Goal: Information Seeking & Learning: Learn about a topic

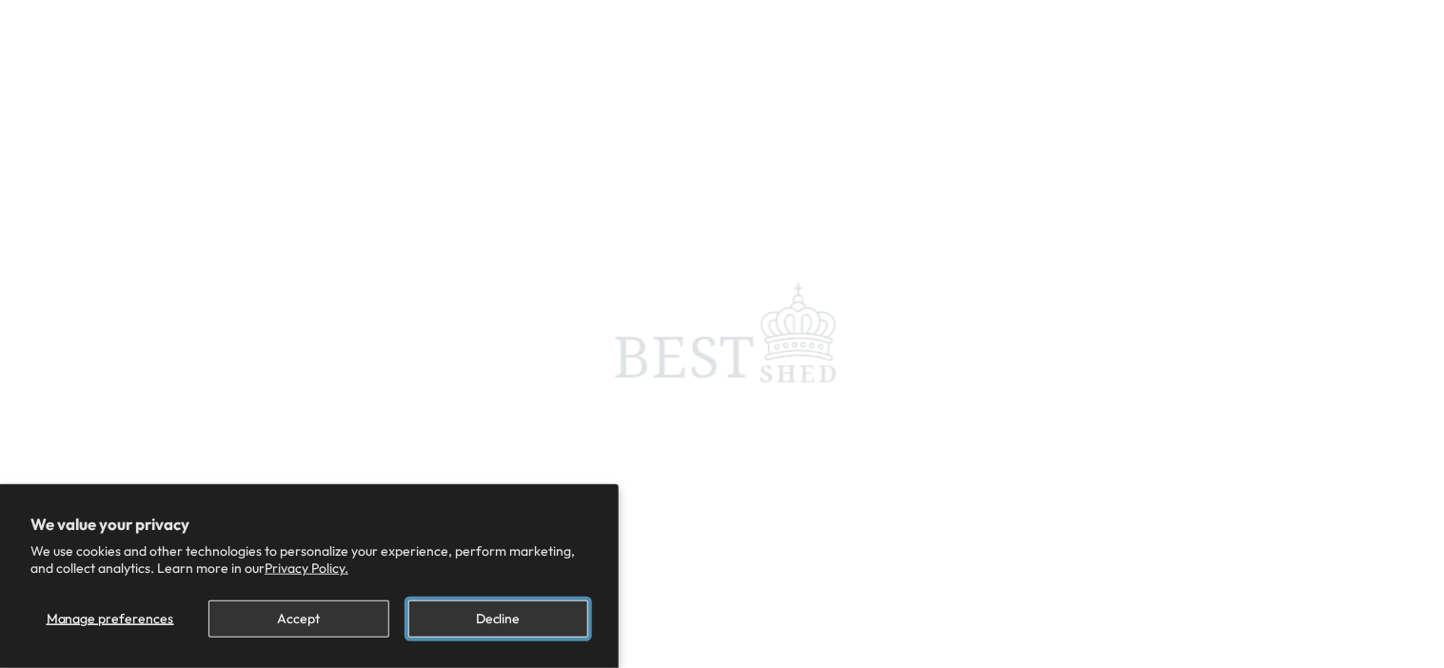
click at [508, 615] on button "Decline" at bounding box center [498, 619] width 180 height 37
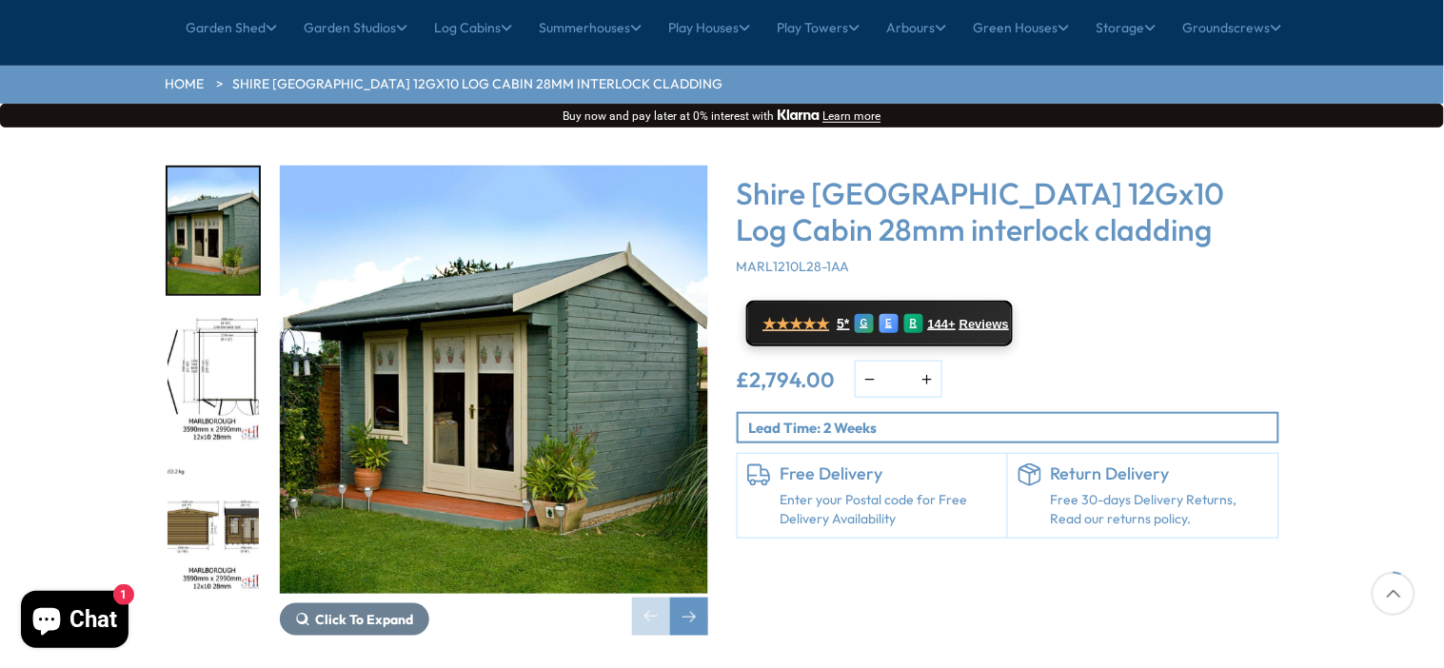
scroll to position [224, 0]
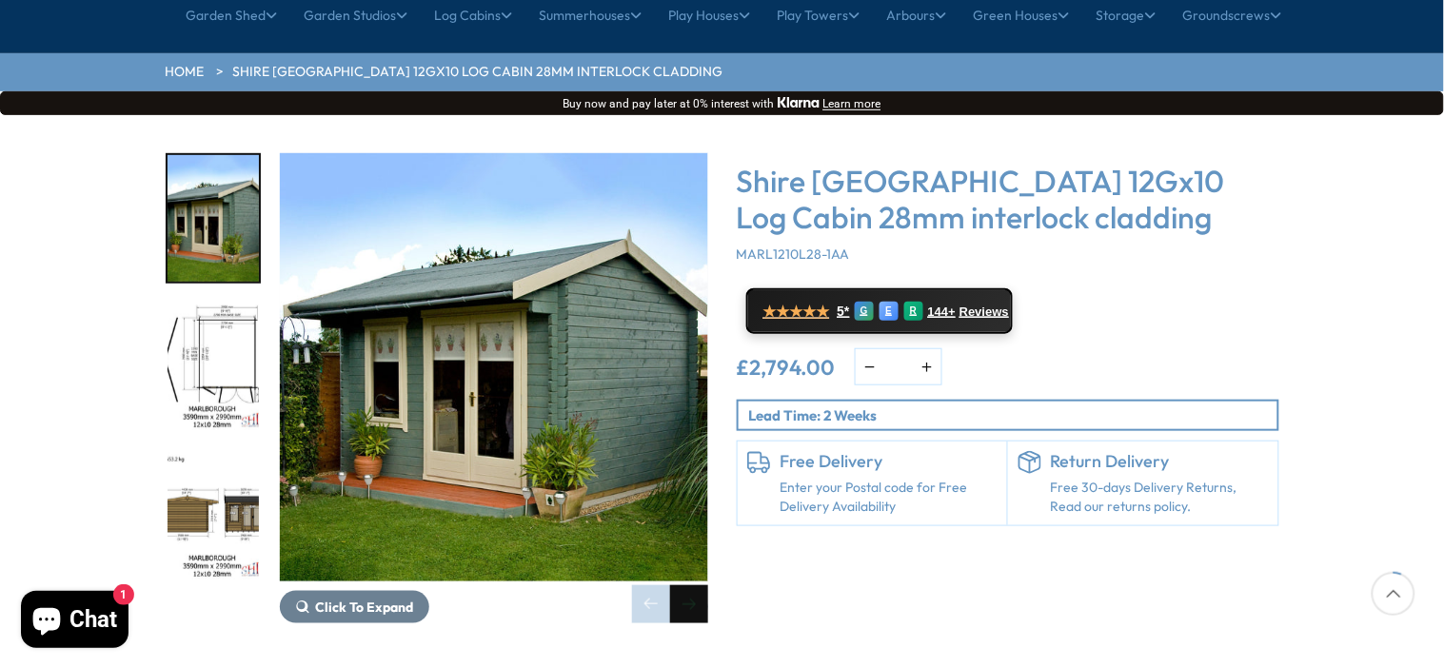
click at [692, 586] on div "Next slide" at bounding box center [689, 605] width 38 height 38
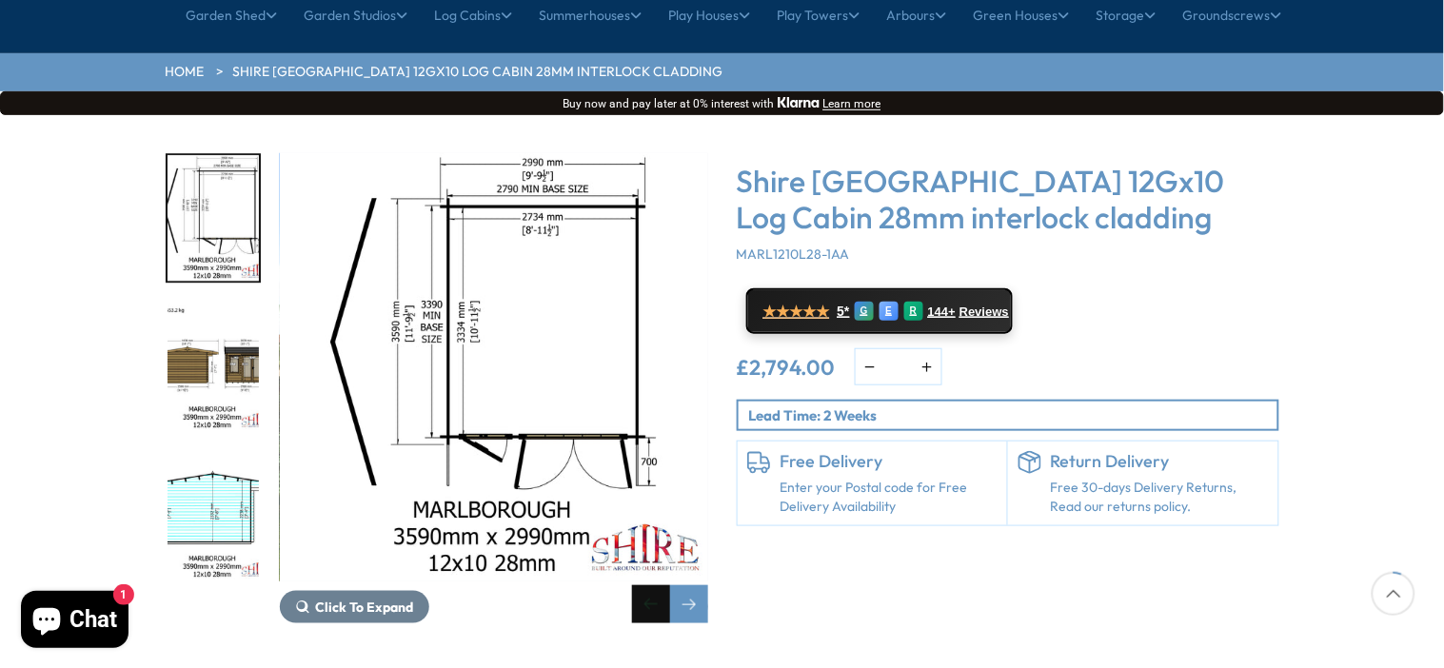
click at [649, 586] on div "Previous slide" at bounding box center [651, 605] width 38 height 38
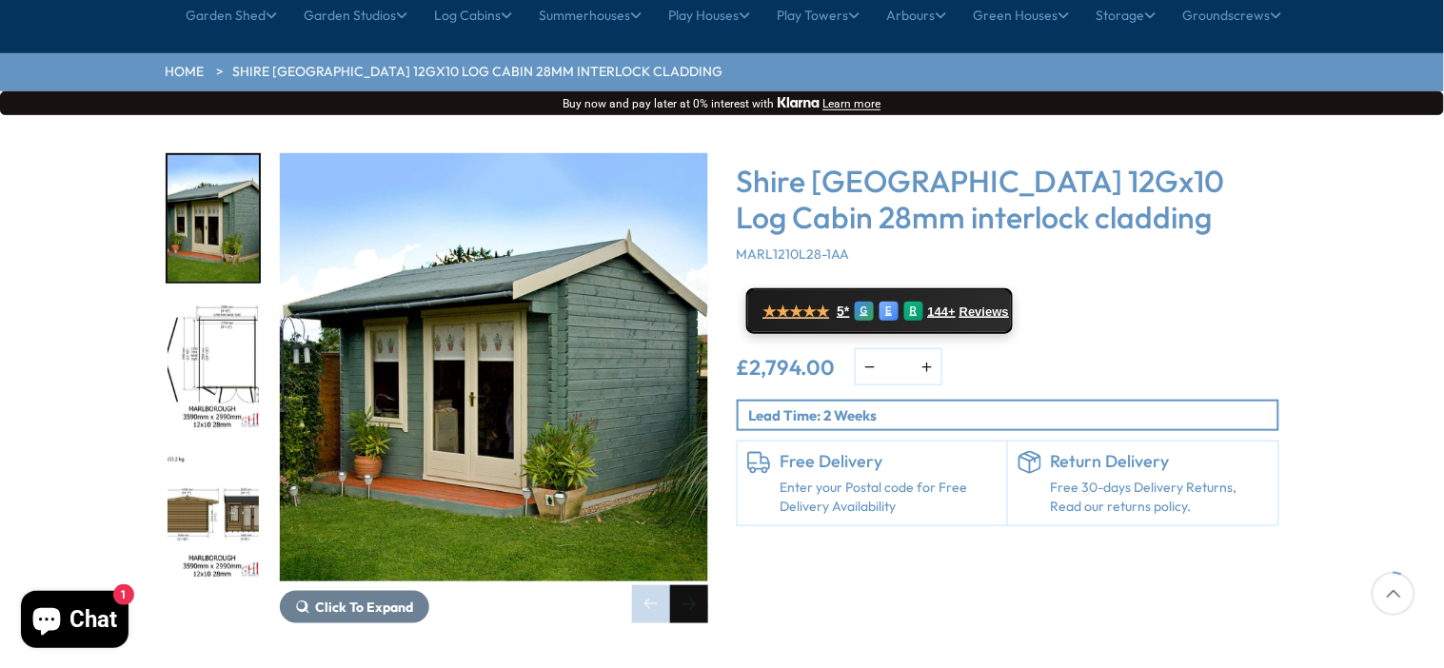
click at [684, 586] on div "Next slide" at bounding box center [689, 605] width 38 height 38
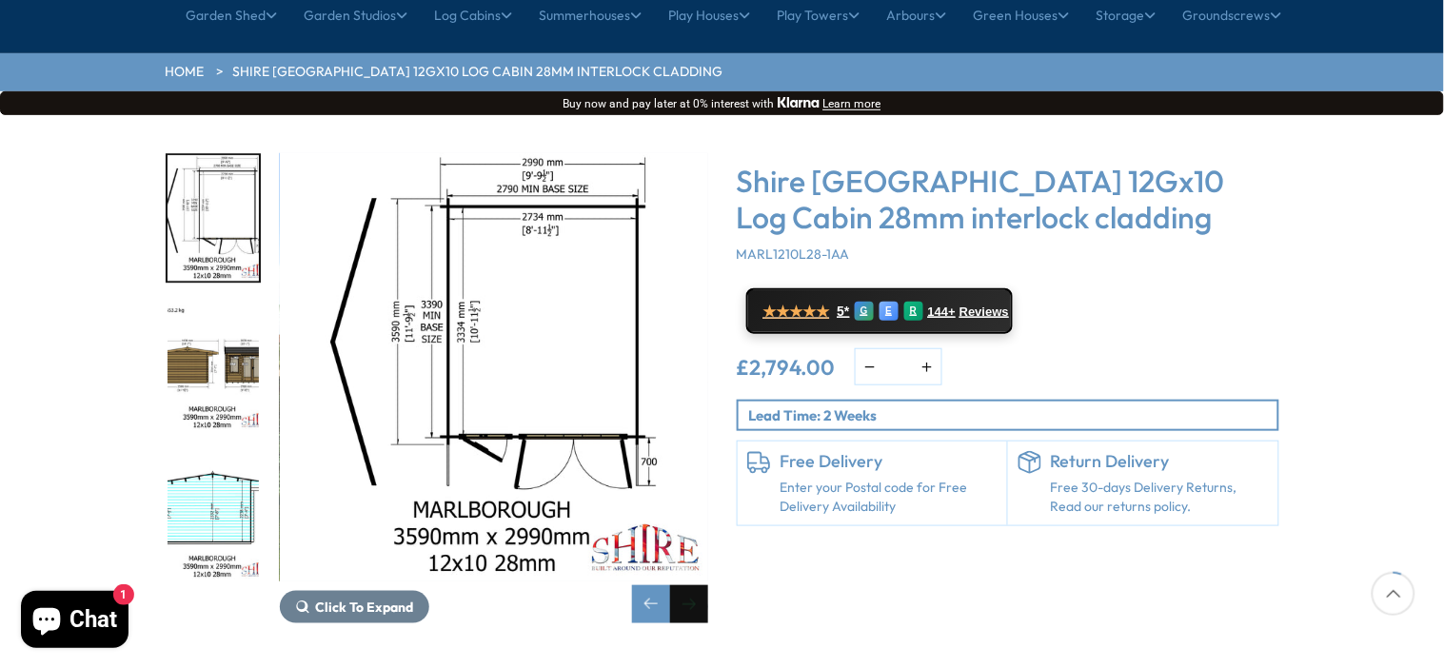
click at [684, 586] on div "Next slide" at bounding box center [689, 605] width 38 height 38
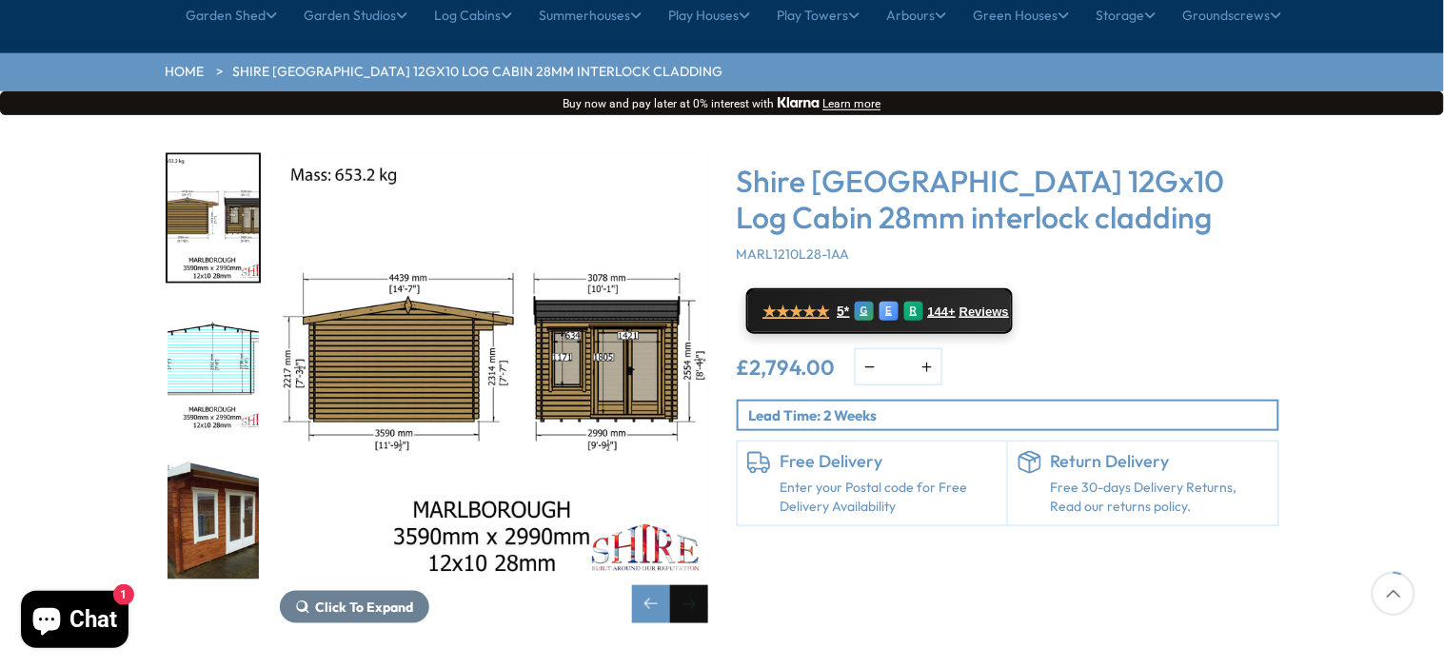
click at [684, 586] on div "Next slide" at bounding box center [689, 605] width 38 height 38
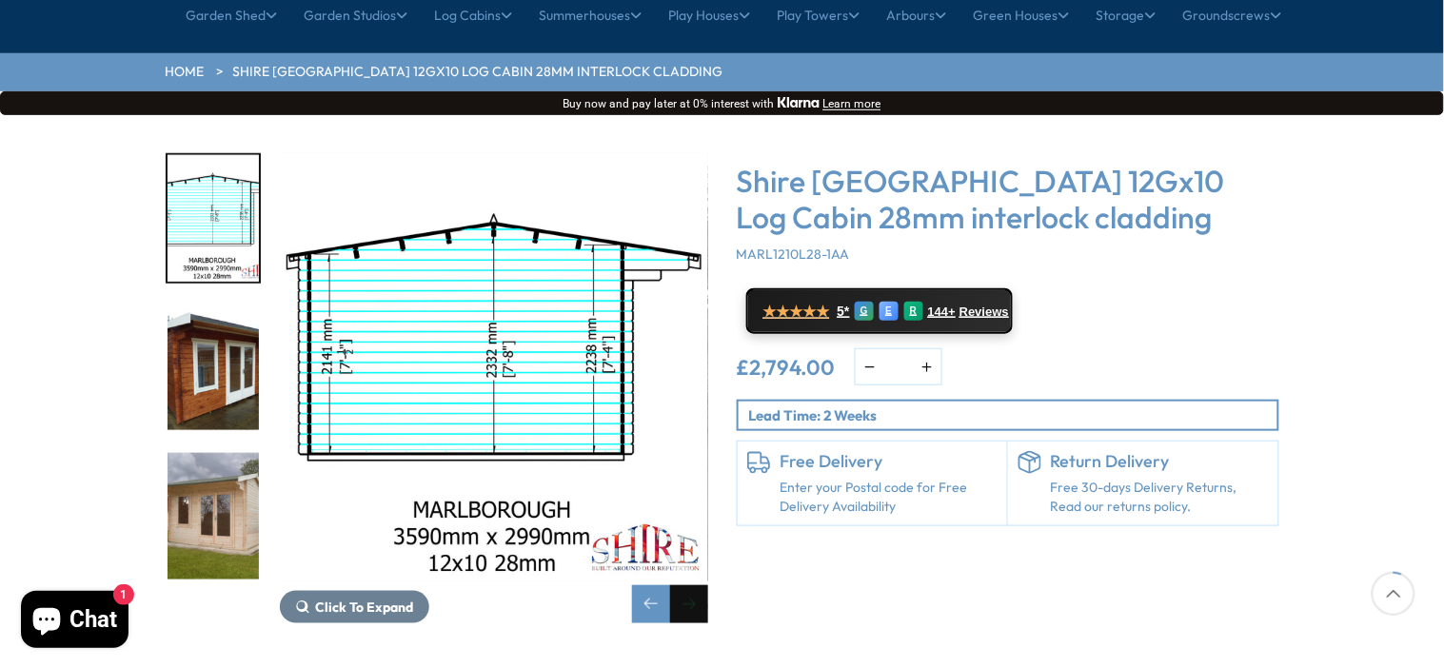
click at [684, 586] on div "Next slide" at bounding box center [689, 605] width 38 height 38
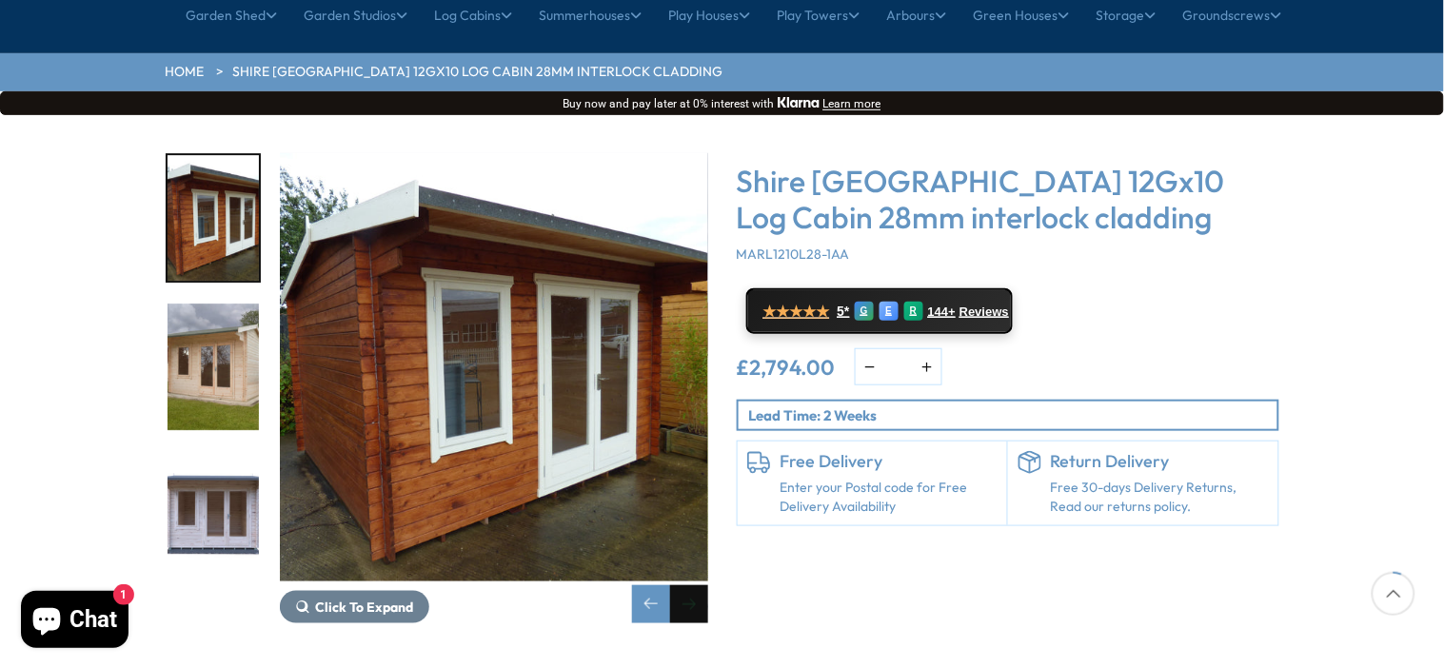
click at [684, 586] on div "Next slide" at bounding box center [689, 605] width 38 height 38
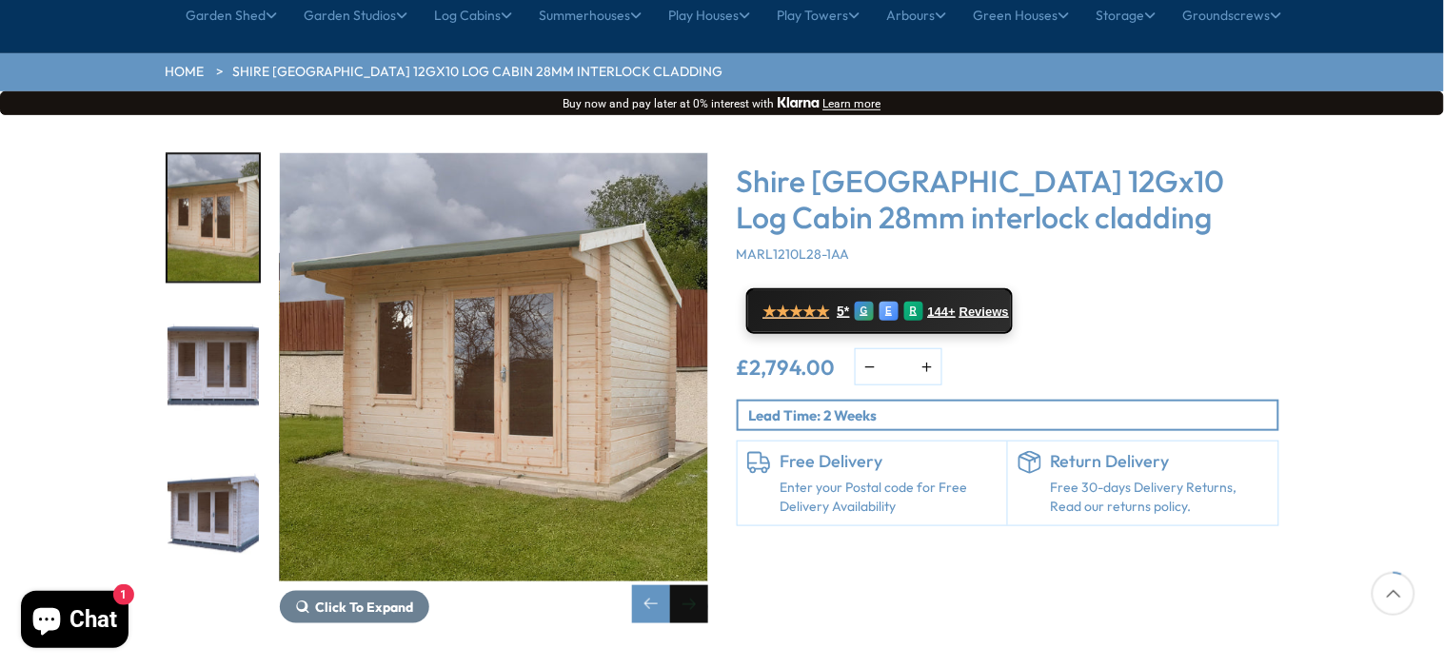
click at [684, 586] on div "Next slide" at bounding box center [689, 605] width 38 height 38
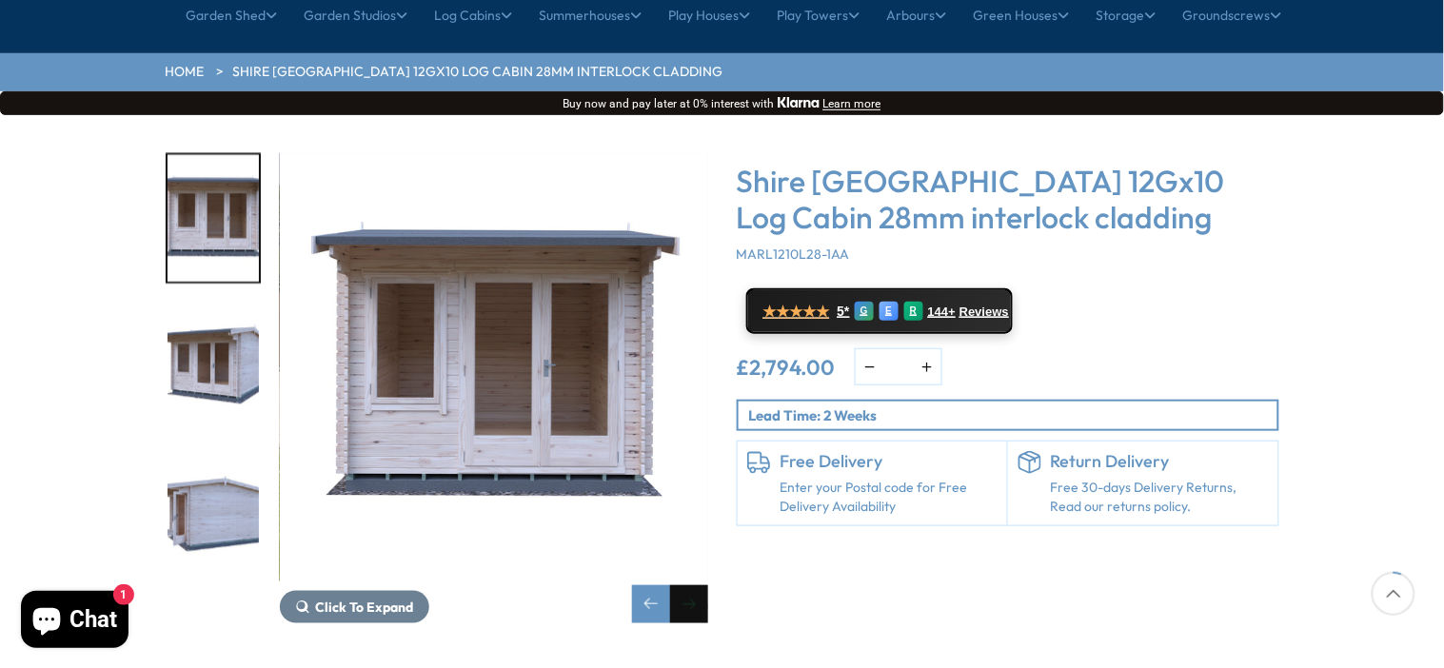
click at [684, 586] on div "Next slide" at bounding box center [689, 605] width 38 height 38
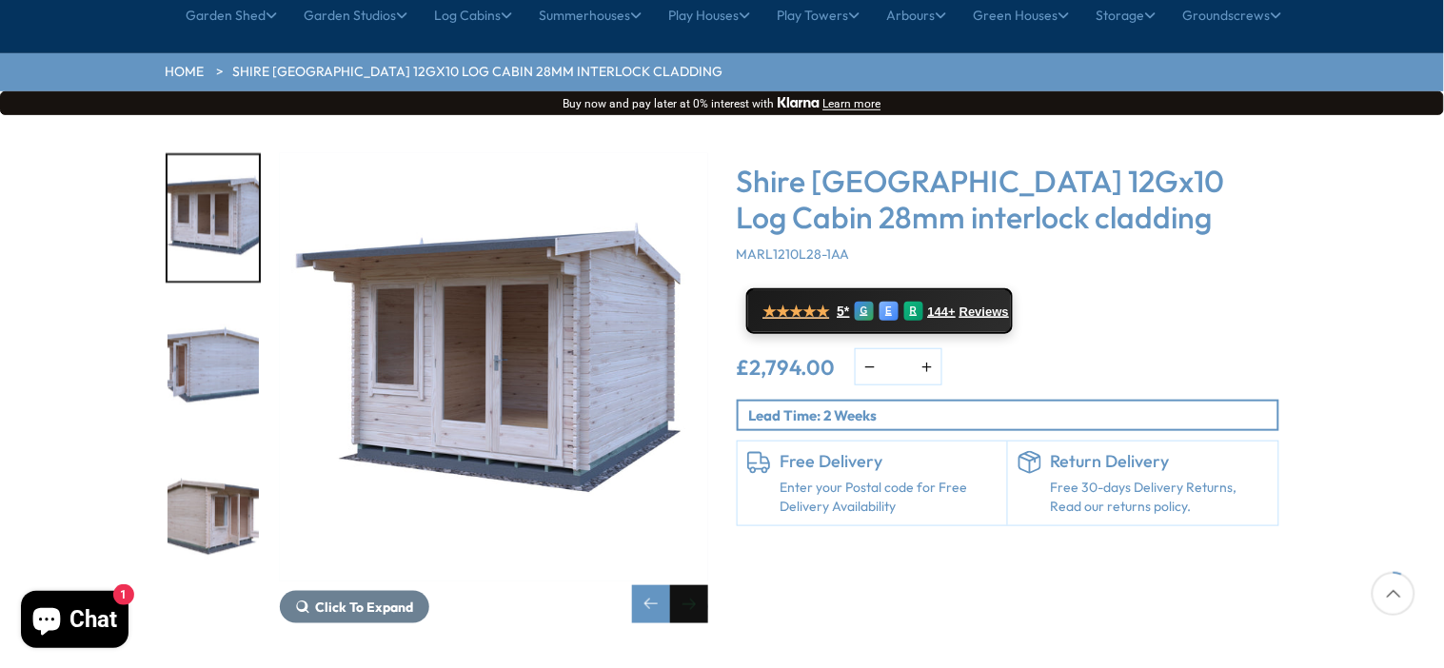
click at [684, 586] on div "Next slide" at bounding box center [689, 605] width 38 height 38
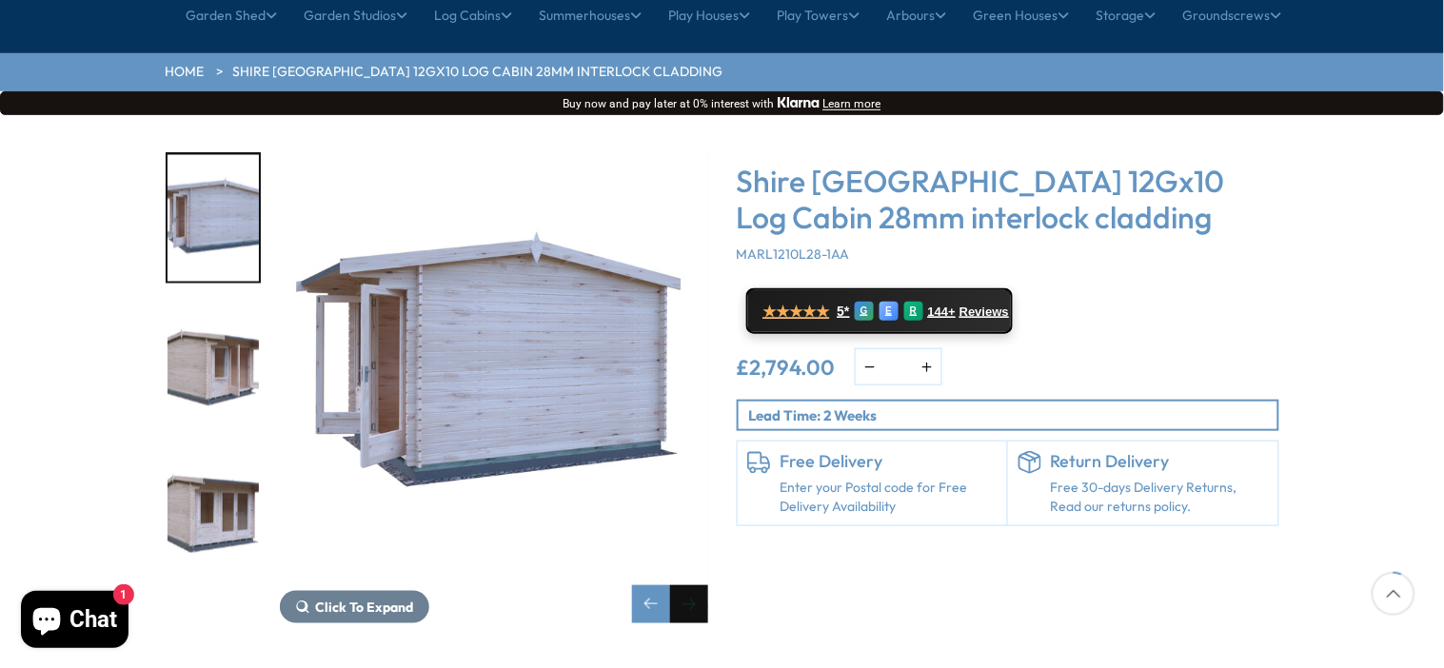
click at [684, 586] on div "Next slide" at bounding box center [689, 605] width 38 height 38
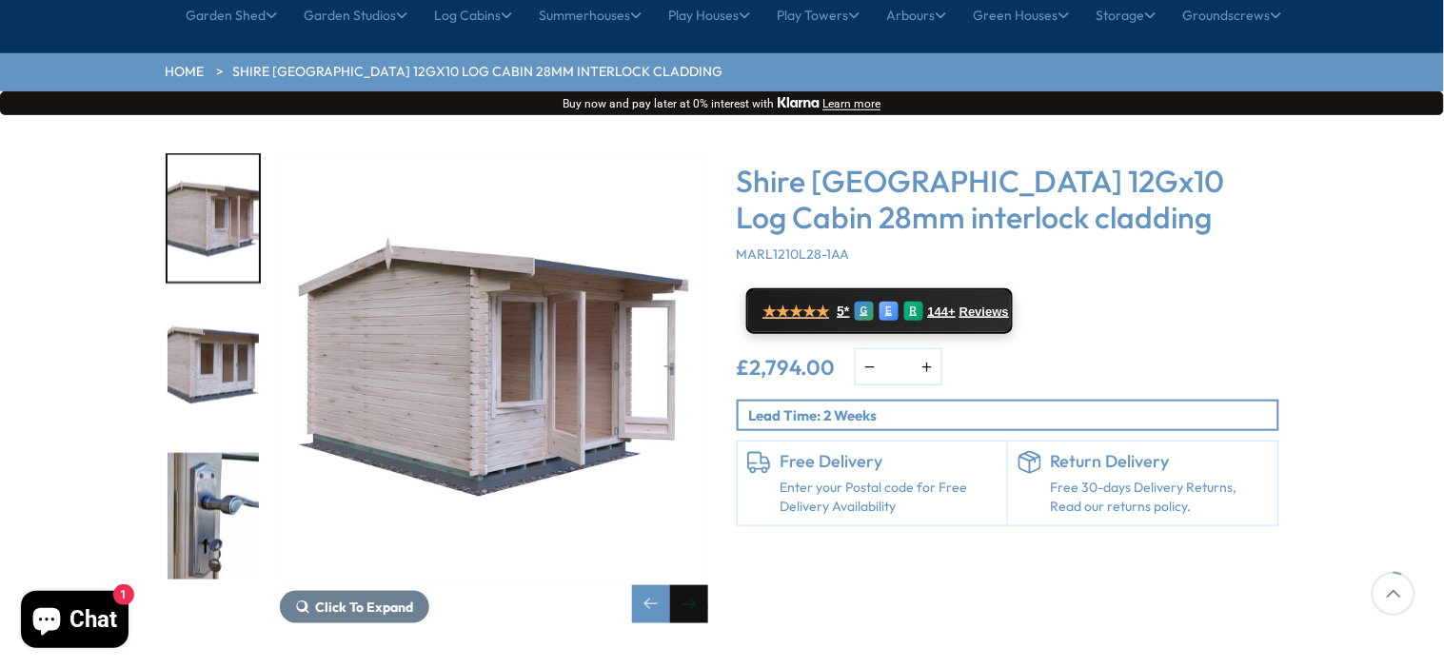
click at [684, 586] on div "Next slide" at bounding box center [689, 605] width 38 height 38
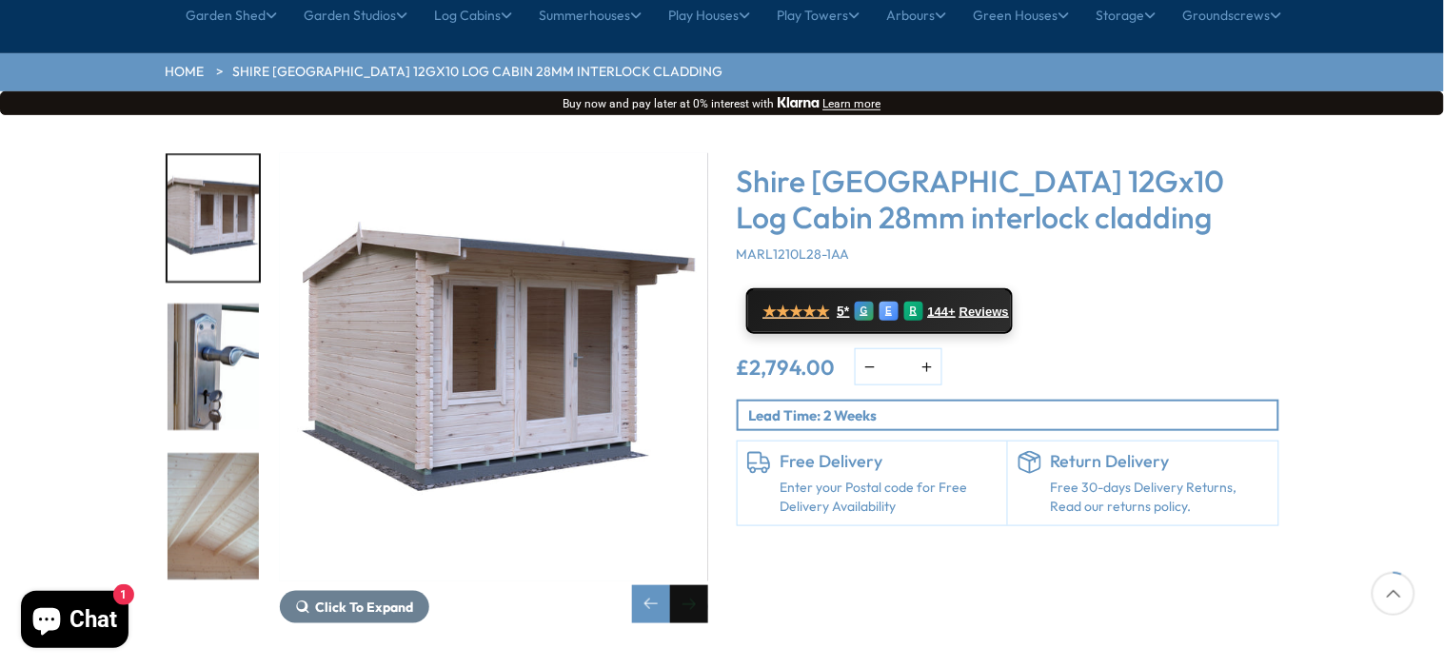
click at [684, 586] on div "Next slide" at bounding box center [689, 605] width 38 height 38
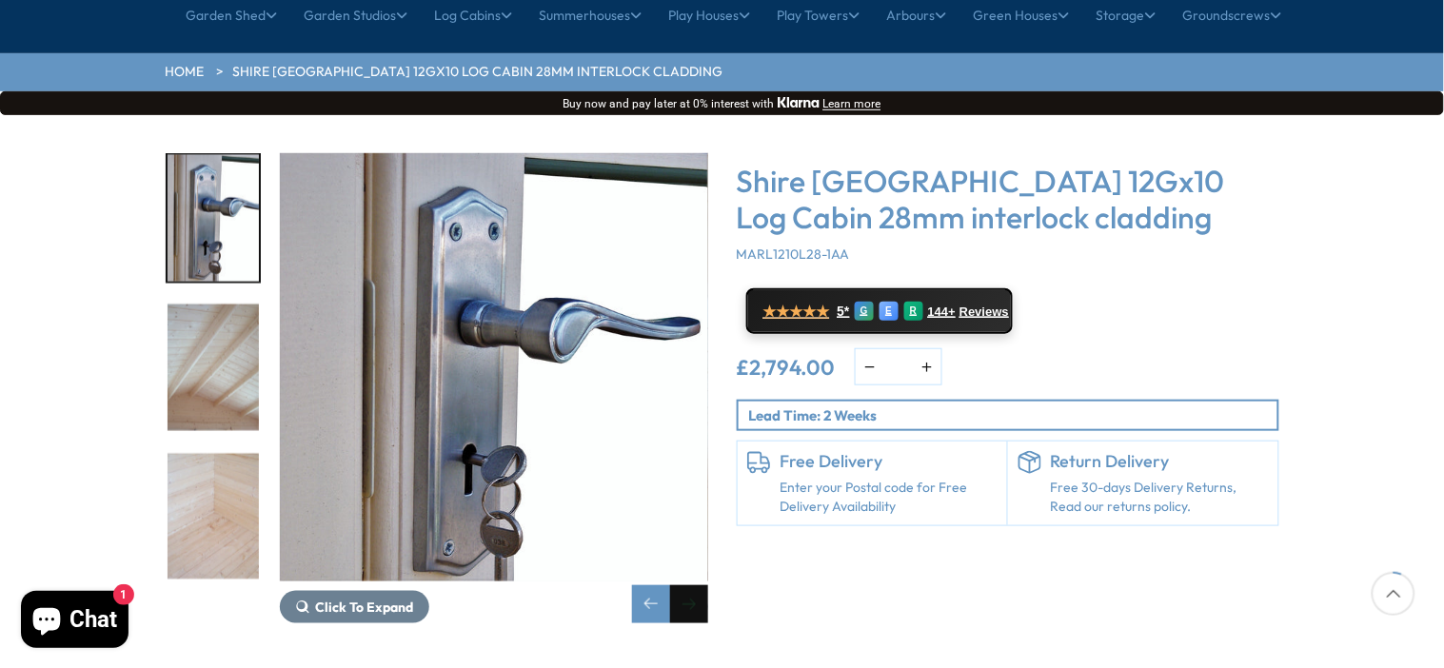
click at [684, 586] on div "Next slide" at bounding box center [689, 605] width 38 height 38
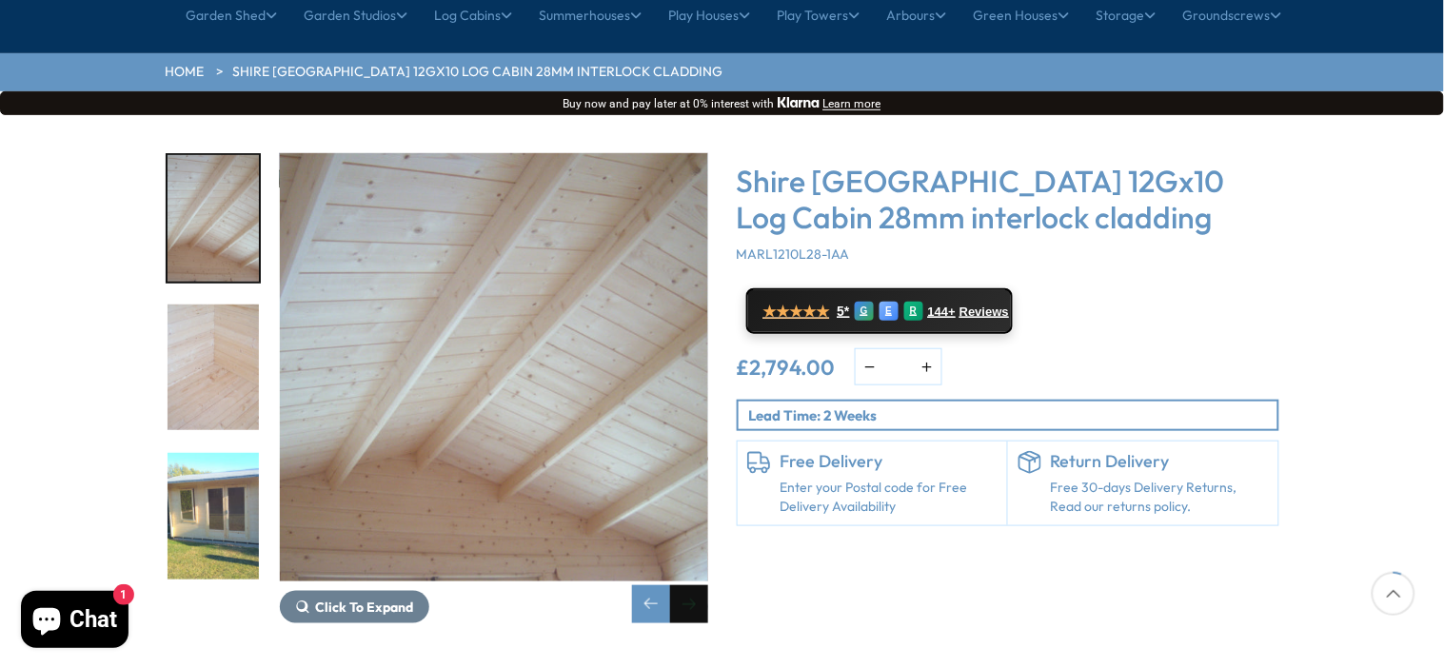
click at [684, 586] on div "Next slide" at bounding box center [689, 605] width 38 height 38
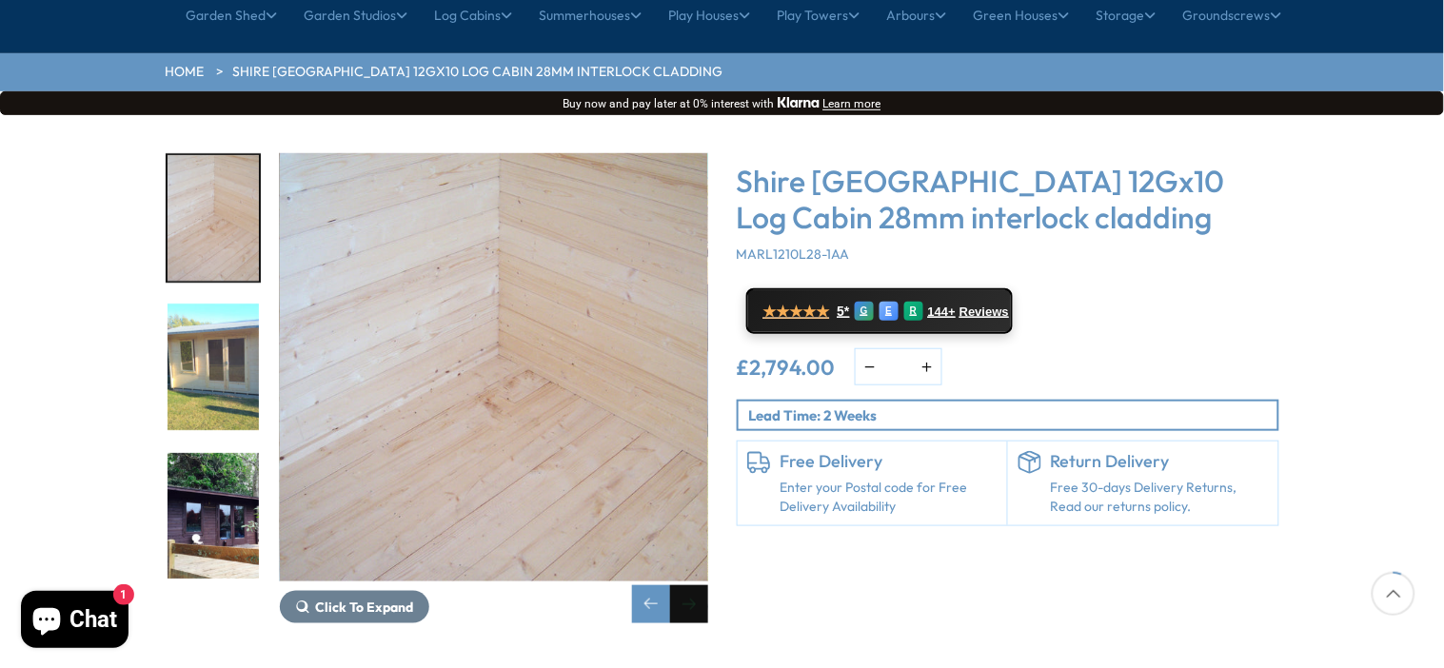
click at [684, 586] on div "Next slide" at bounding box center [689, 605] width 38 height 38
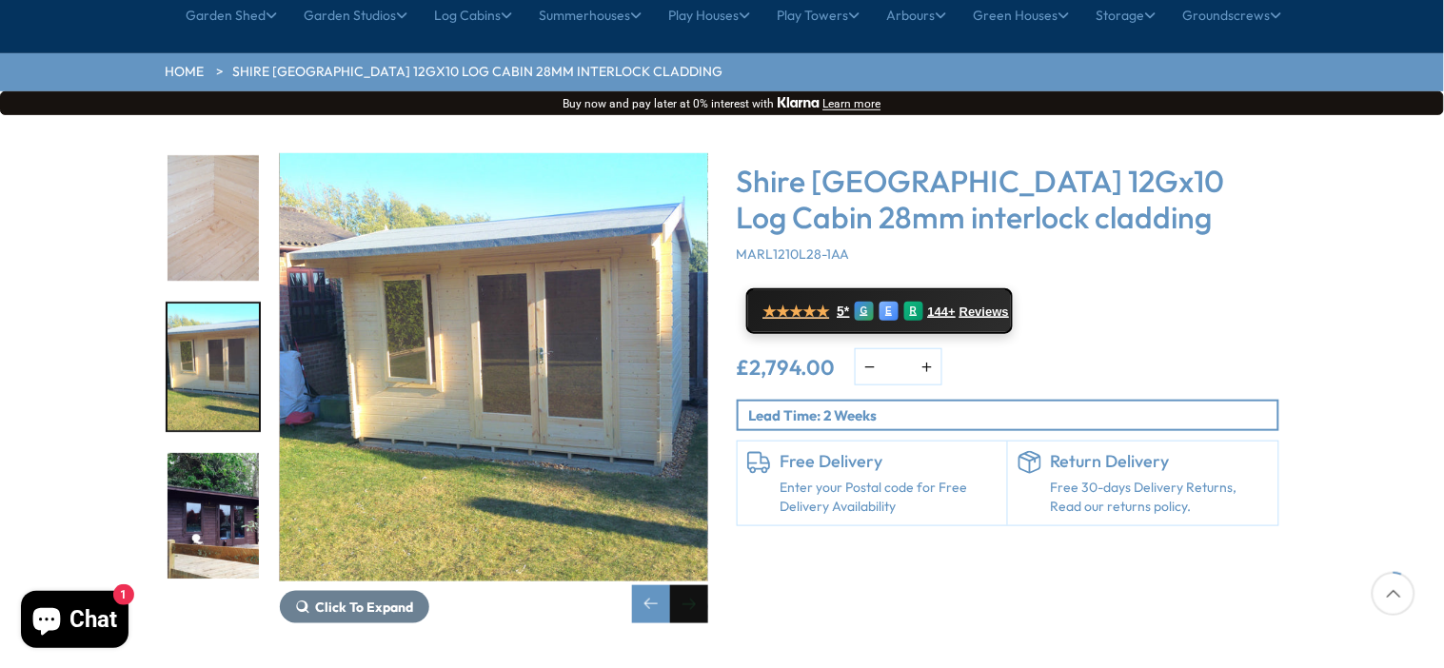
click at [684, 586] on div "Next slide" at bounding box center [689, 605] width 38 height 38
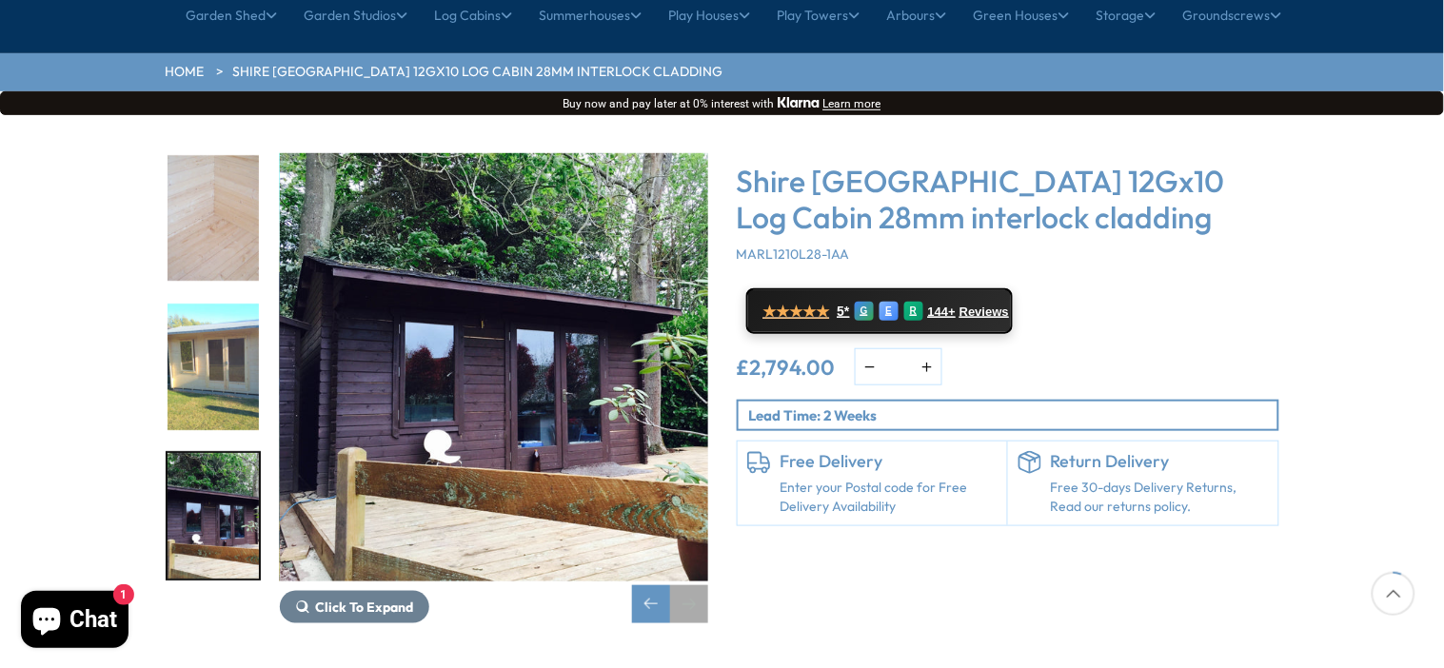
click at [684, 586] on div "Next slide" at bounding box center [689, 605] width 38 height 38
click at [659, 586] on div "Previous slide" at bounding box center [651, 605] width 38 height 38
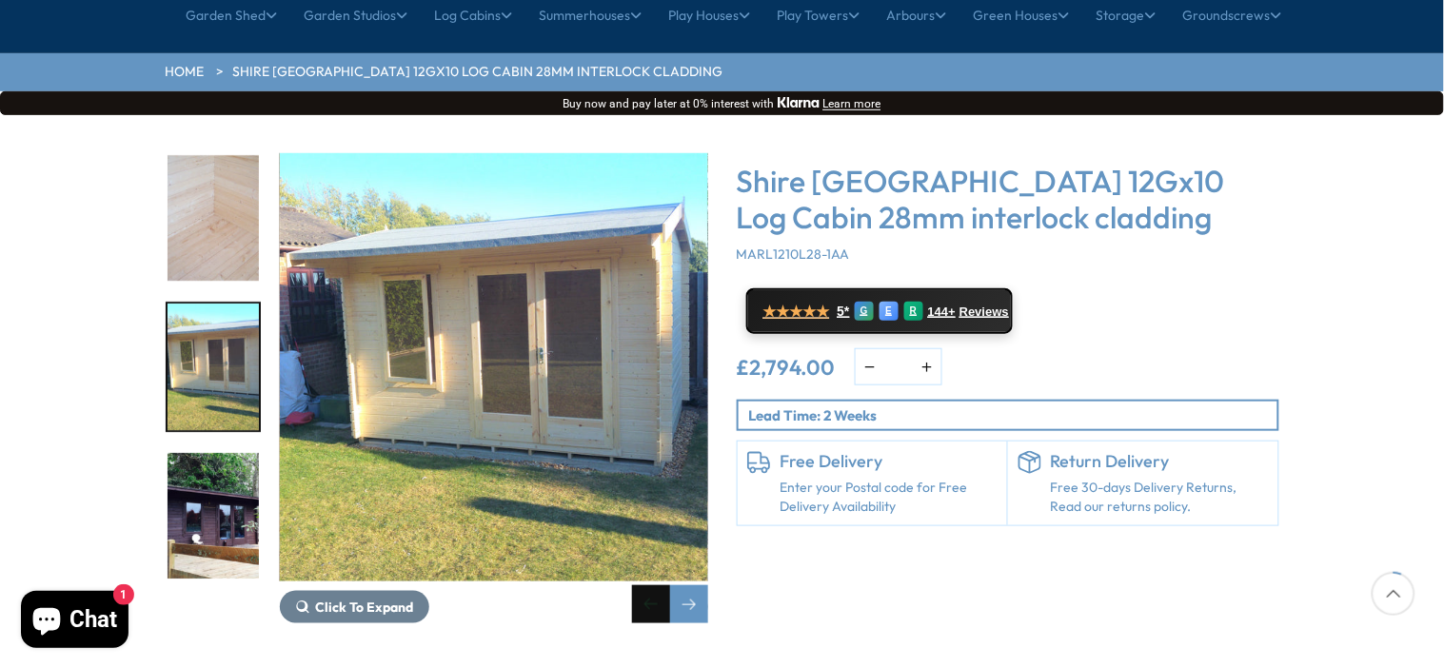
click at [659, 586] on div "Previous slide" at bounding box center [651, 605] width 38 height 38
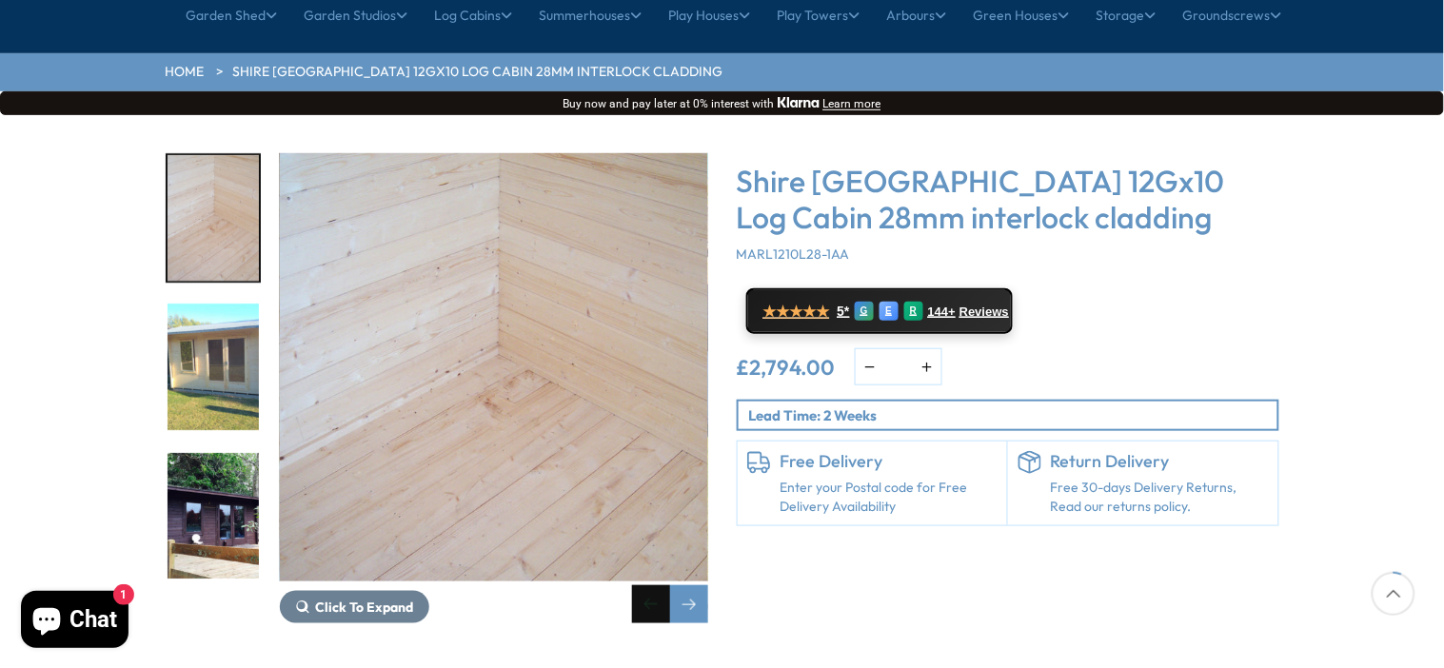
click at [659, 586] on div "Previous slide" at bounding box center [651, 605] width 38 height 38
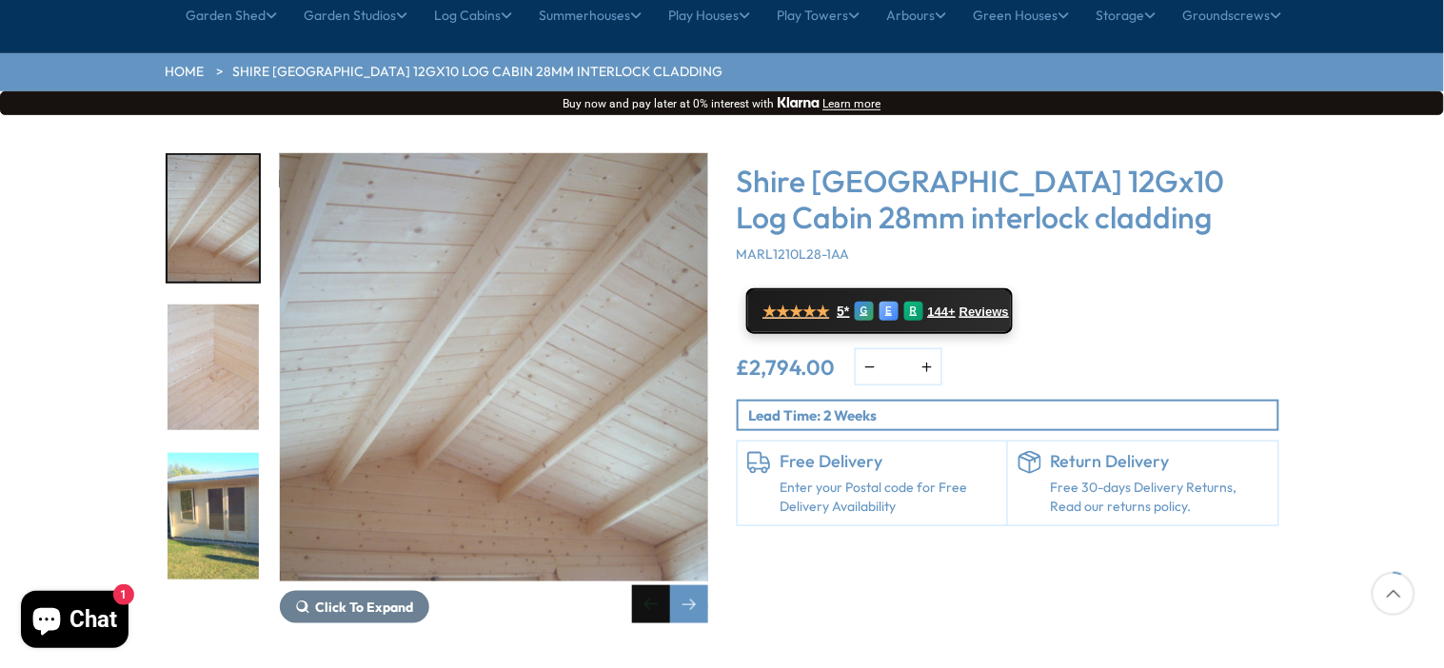
click at [659, 586] on div "Previous slide" at bounding box center [651, 605] width 38 height 38
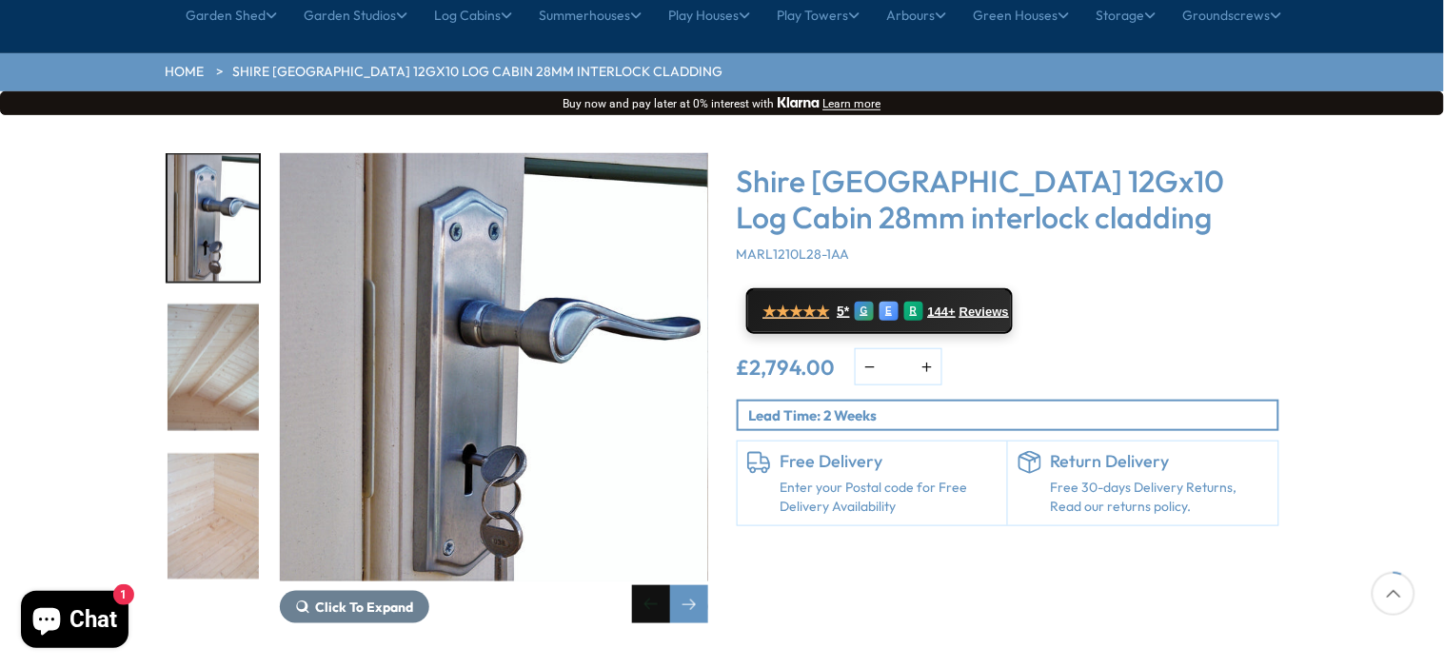
click at [659, 586] on div "Previous slide" at bounding box center [651, 605] width 38 height 38
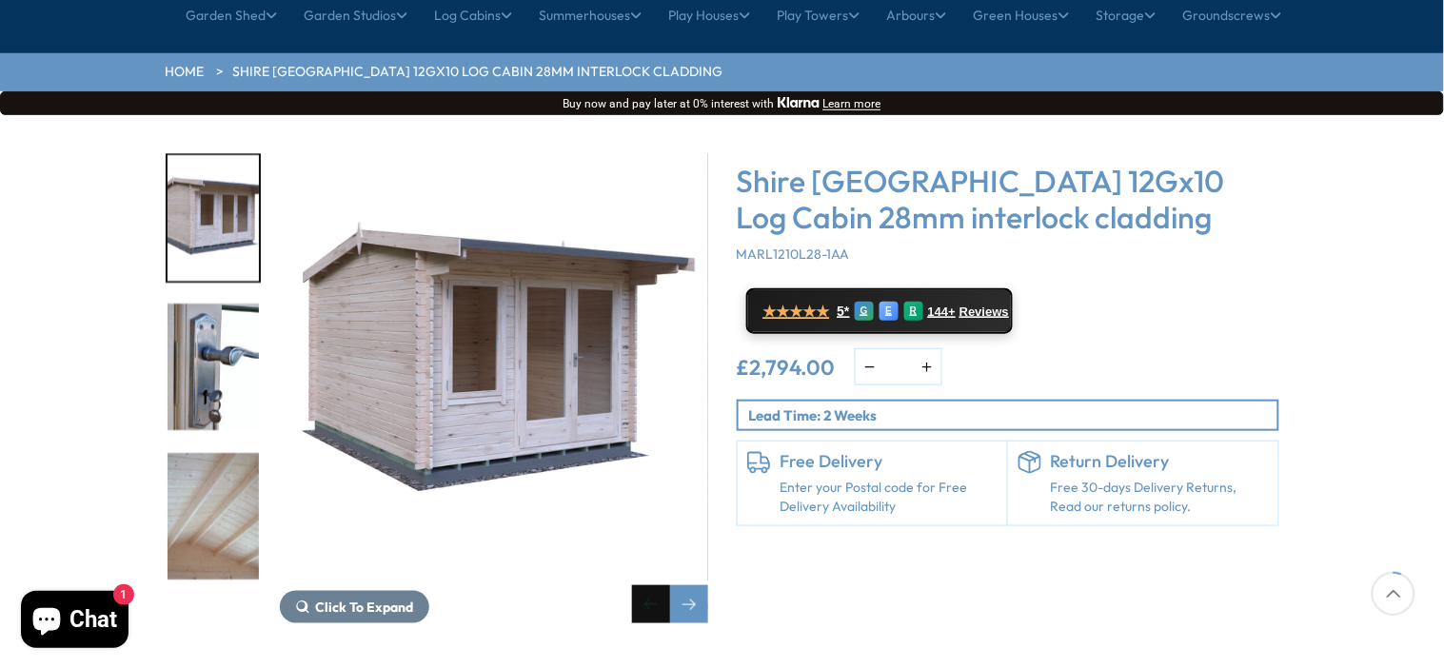
click at [659, 586] on div "Previous slide" at bounding box center [651, 605] width 38 height 38
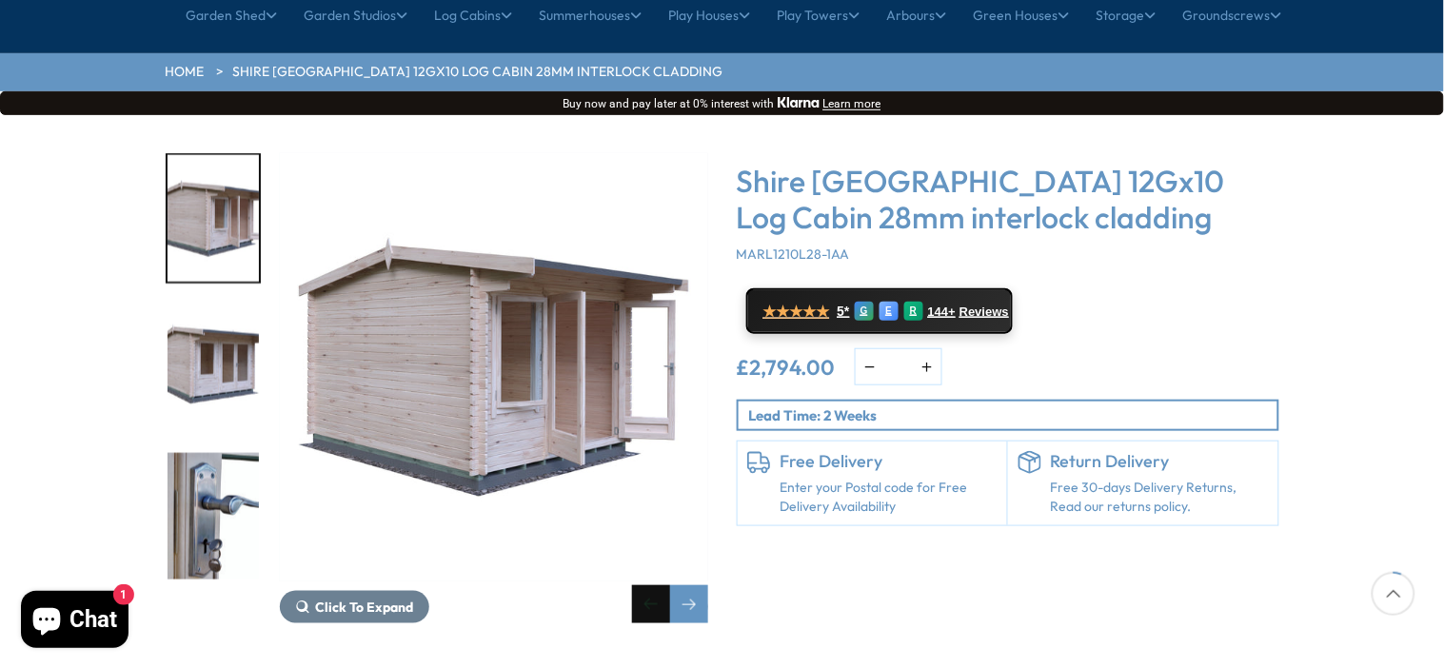
click at [659, 586] on div "Previous slide" at bounding box center [651, 605] width 38 height 38
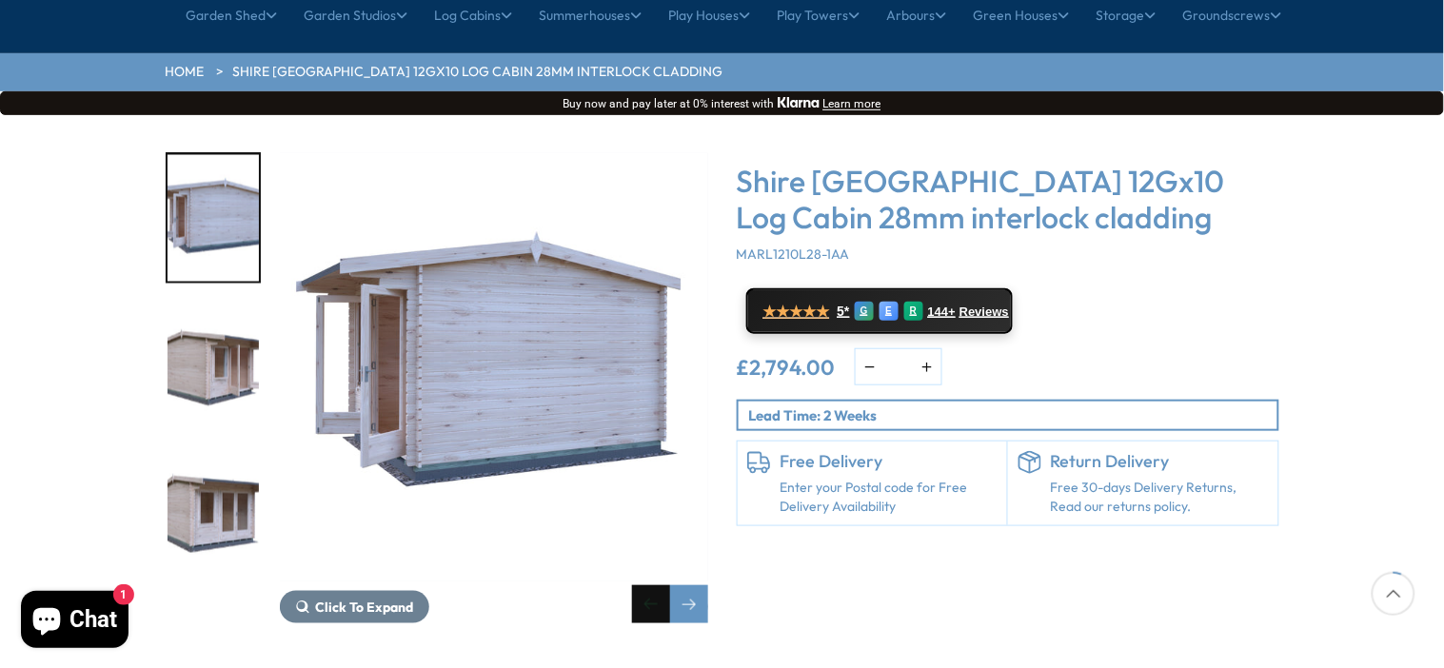
click at [659, 586] on div "Previous slide" at bounding box center [651, 605] width 38 height 38
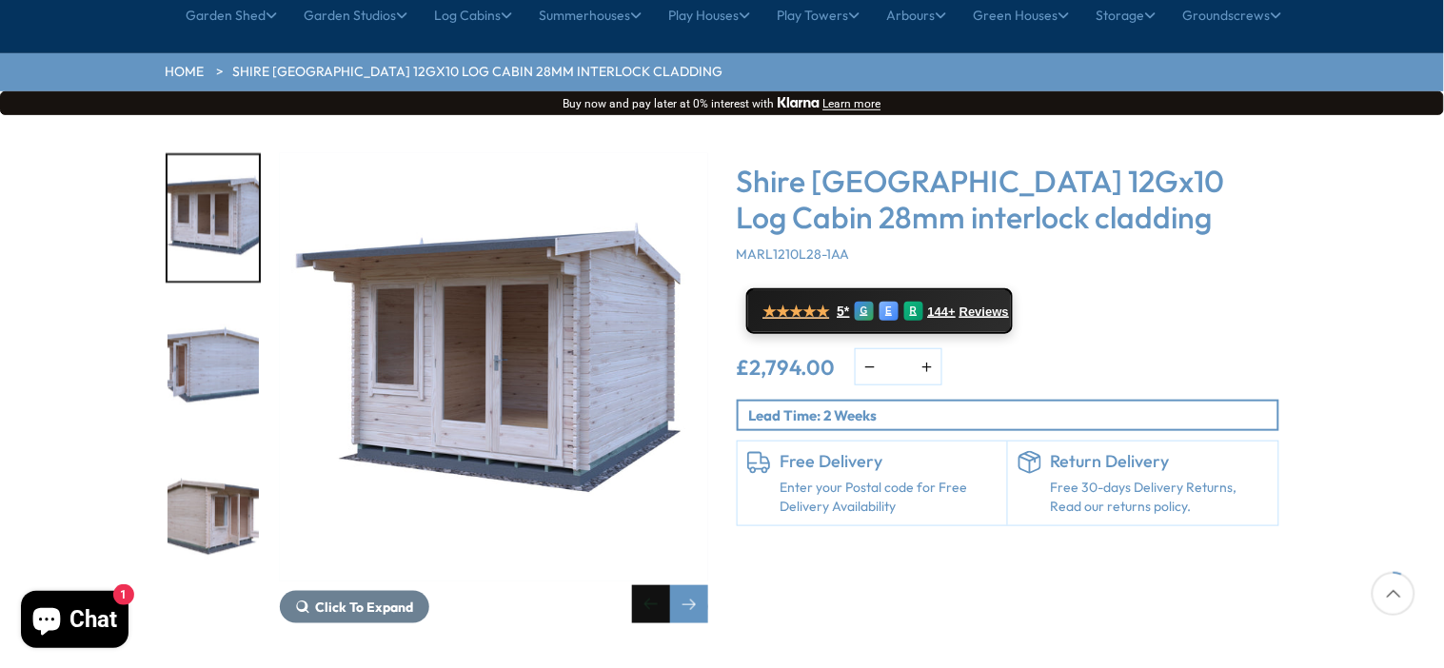
click at [659, 586] on div "Previous slide" at bounding box center [651, 605] width 38 height 38
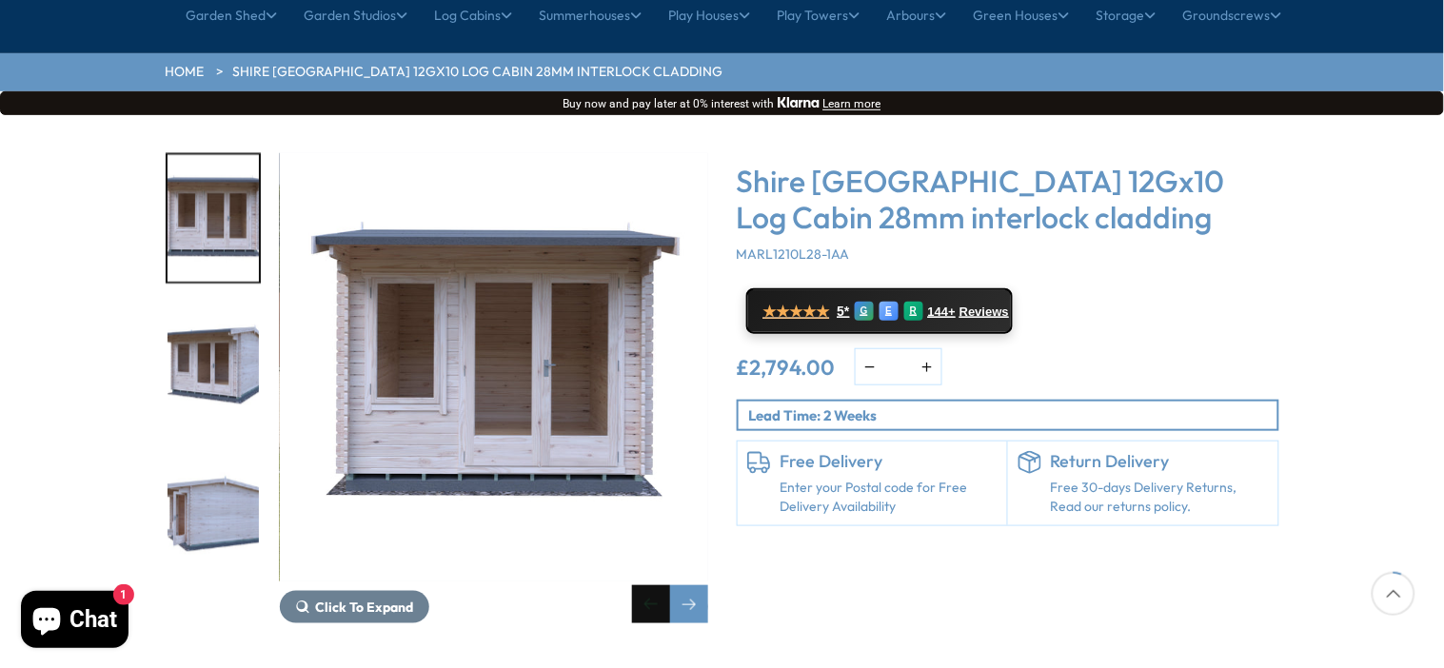
click at [659, 586] on div "Previous slide" at bounding box center [651, 605] width 38 height 38
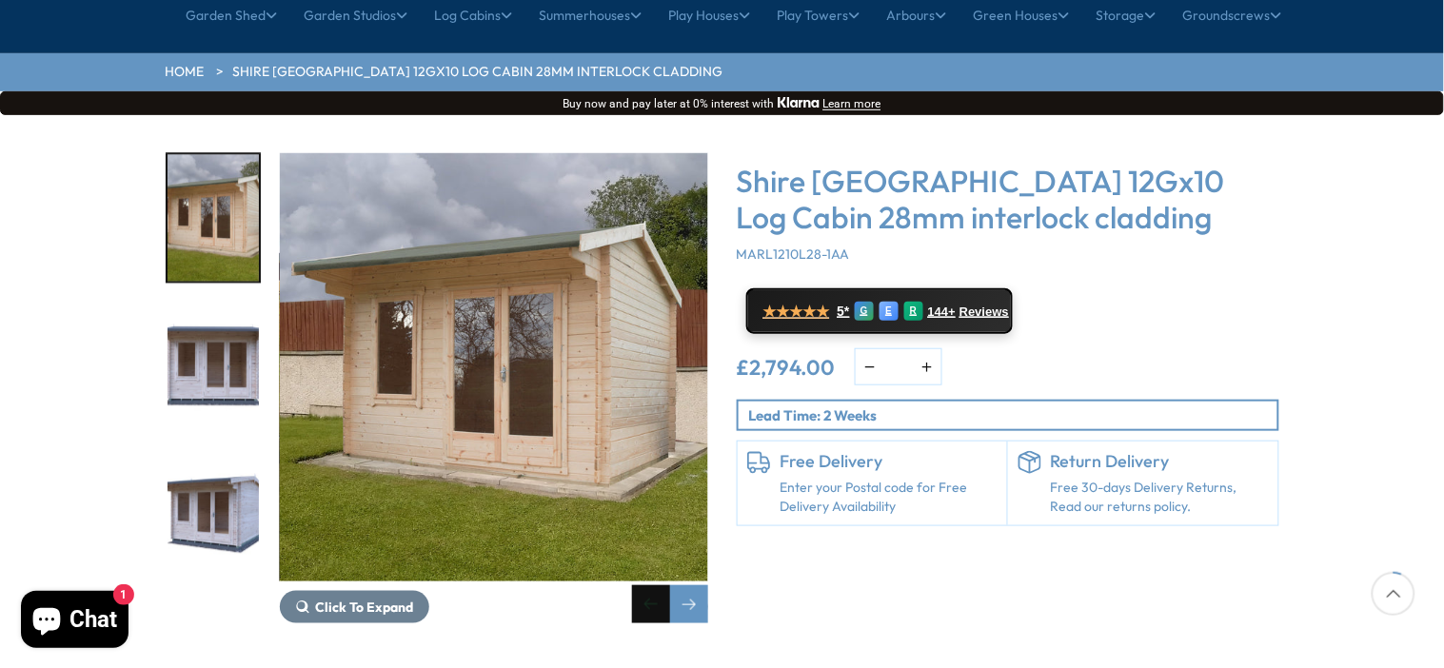
click at [659, 586] on div "Previous slide" at bounding box center [651, 605] width 38 height 38
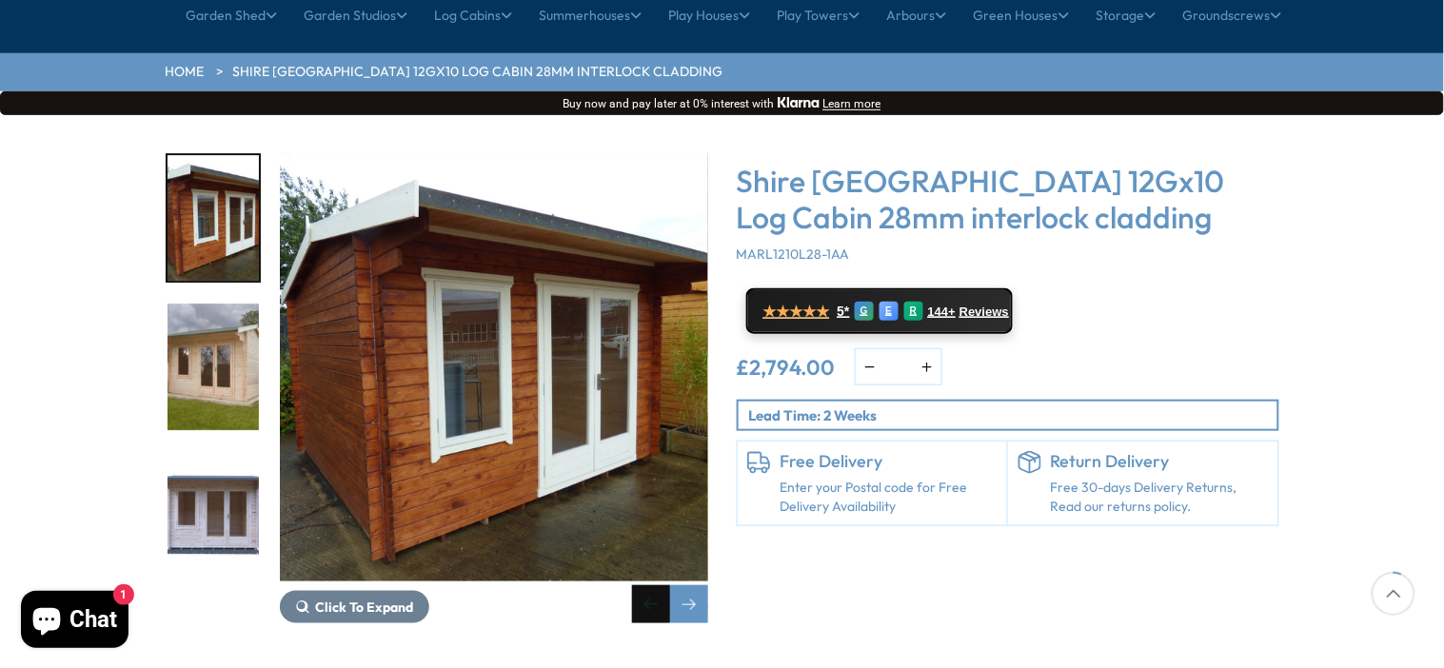
click at [659, 586] on div "Previous slide" at bounding box center [651, 605] width 38 height 38
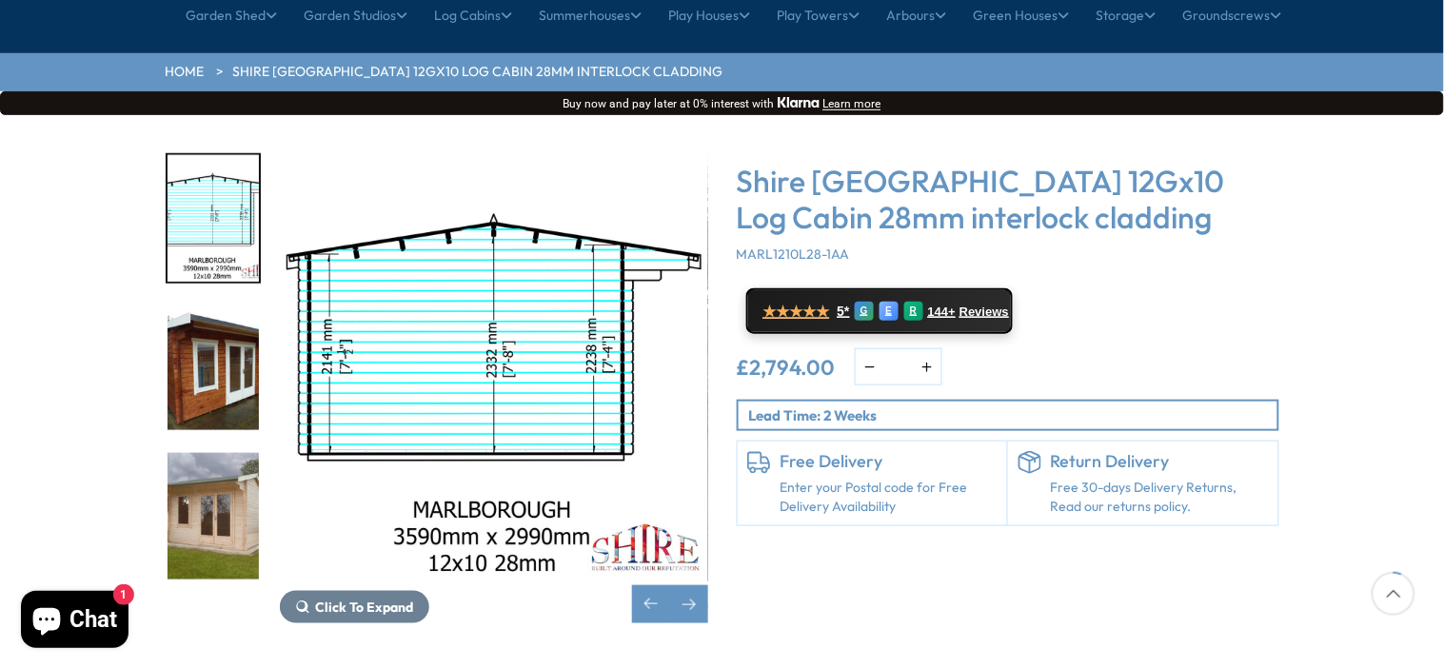
click at [210, 323] on img "5 / 16" at bounding box center [213, 368] width 91 height 127
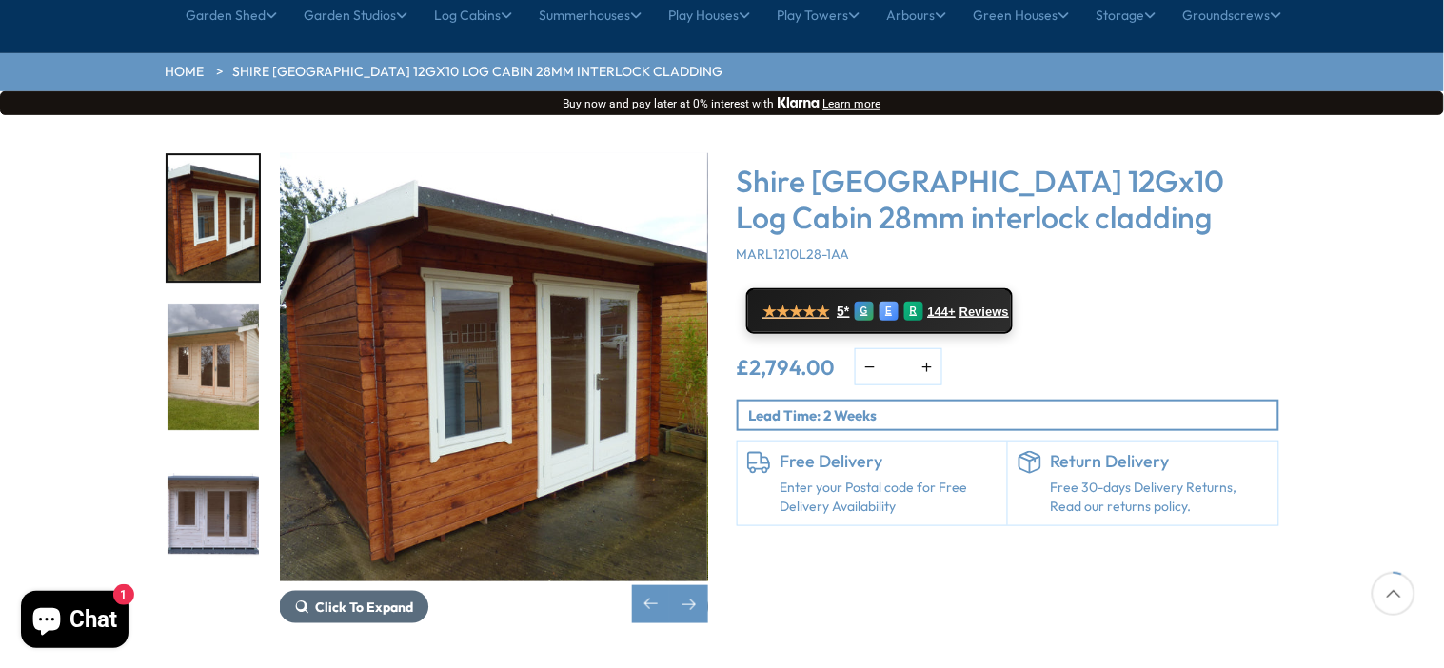
click at [367, 599] on span "Click To Expand" at bounding box center [364, 607] width 98 height 17
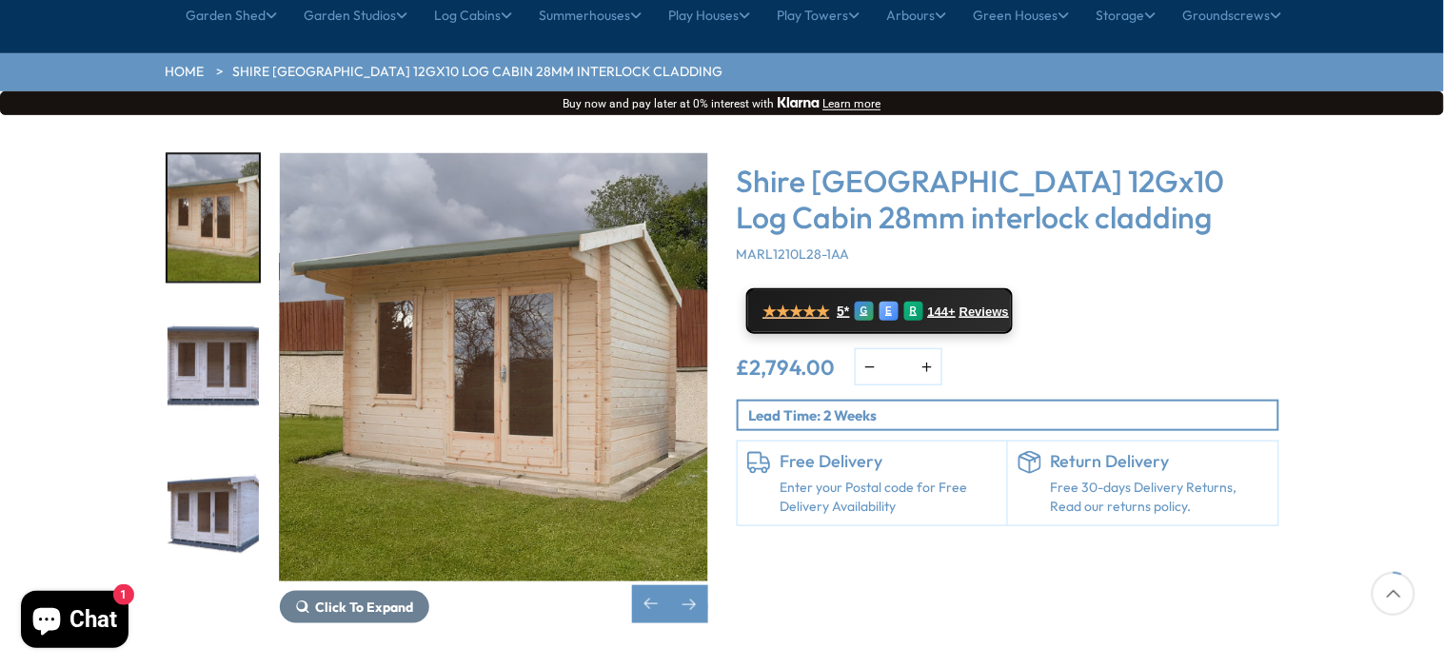
click at [471, 432] on img "6 / 16" at bounding box center [494, 367] width 428 height 428
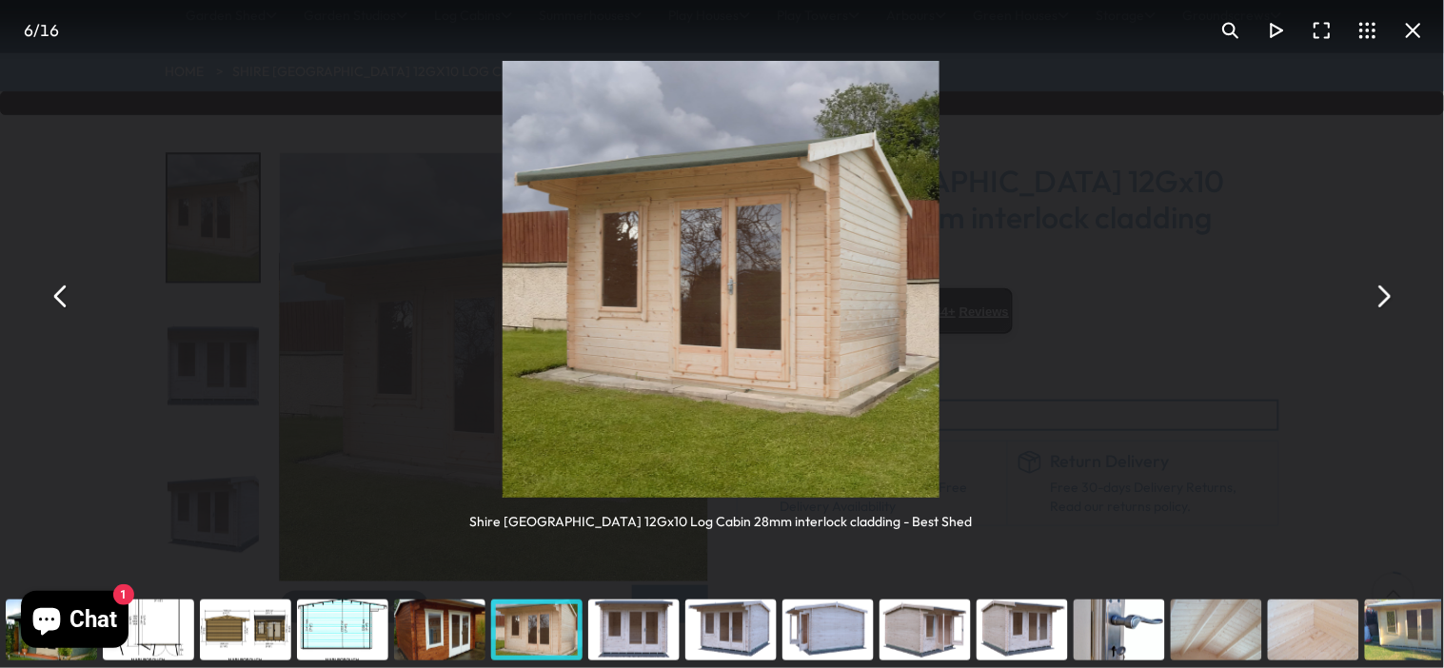
click at [1385, 295] on button "You can close this modal content with the ESC key" at bounding box center [1383, 296] width 46 height 46
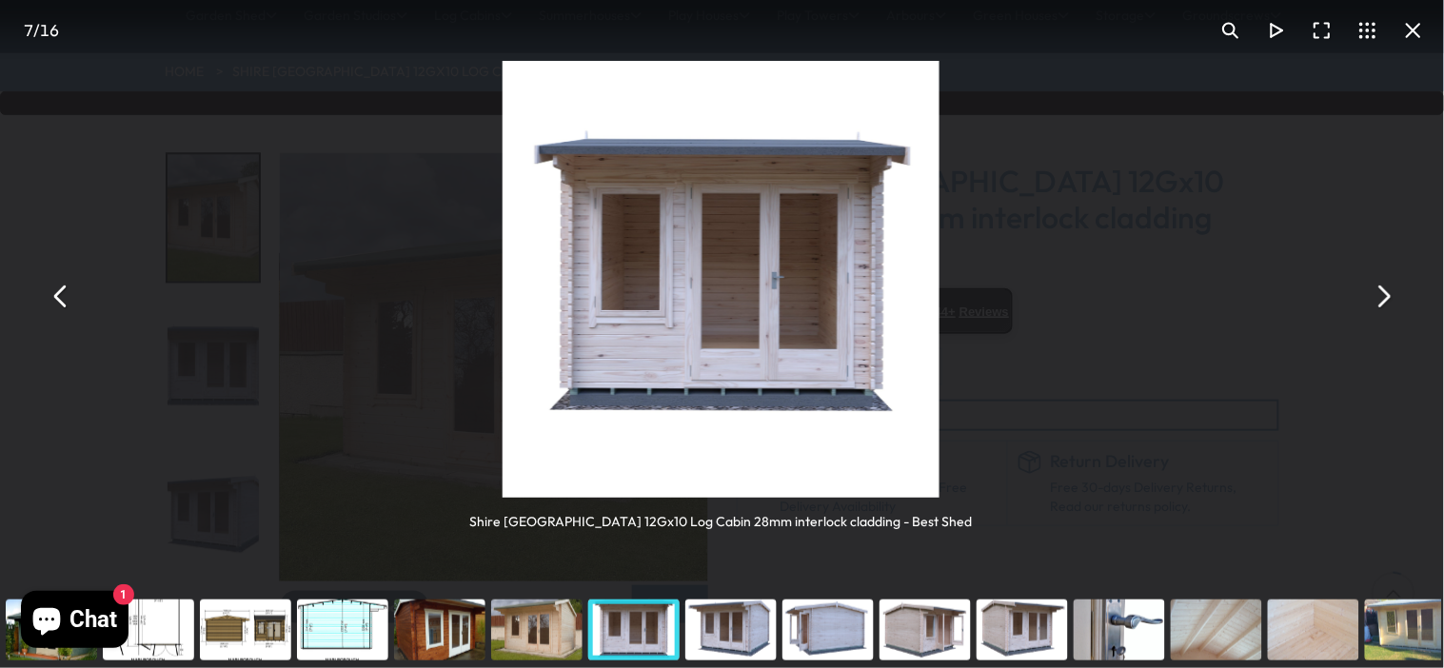
click at [1385, 295] on button "You can close this modal content with the ESC key" at bounding box center [1383, 296] width 46 height 46
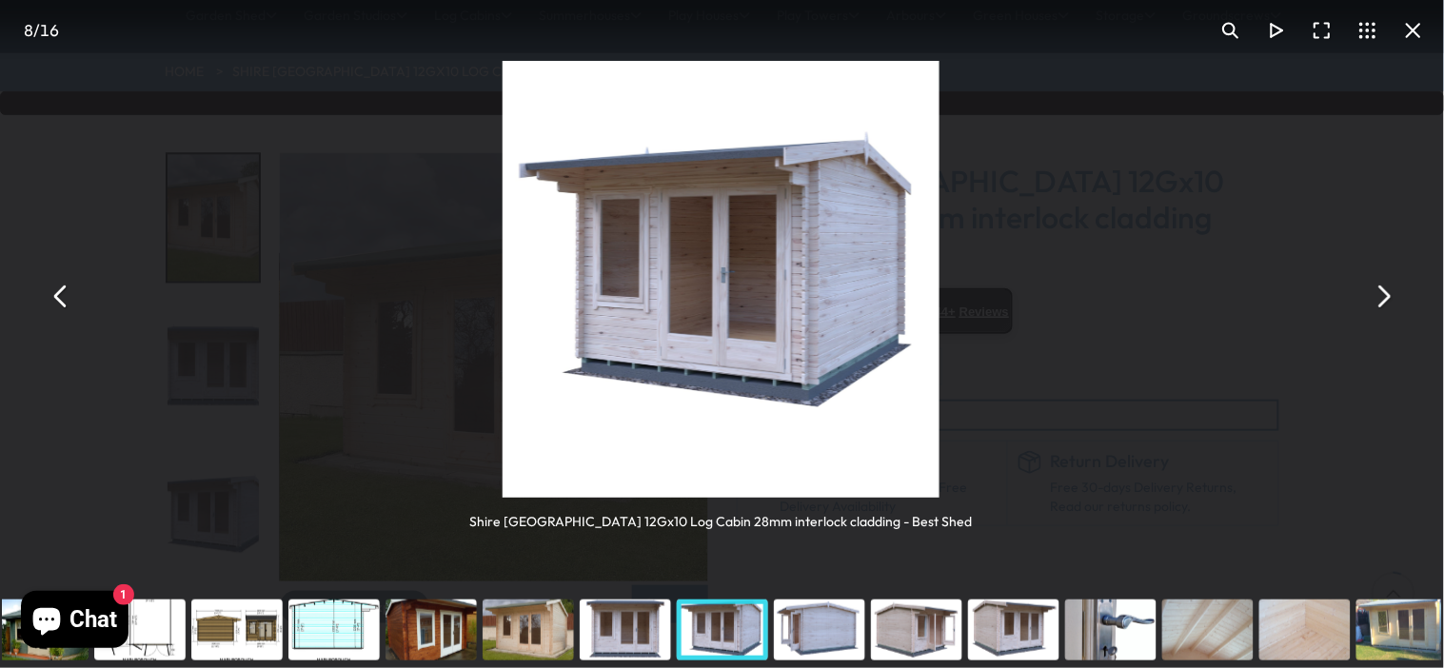
click at [1385, 295] on button "You can close this modal content with the ESC key" at bounding box center [1383, 296] width 46 height 46
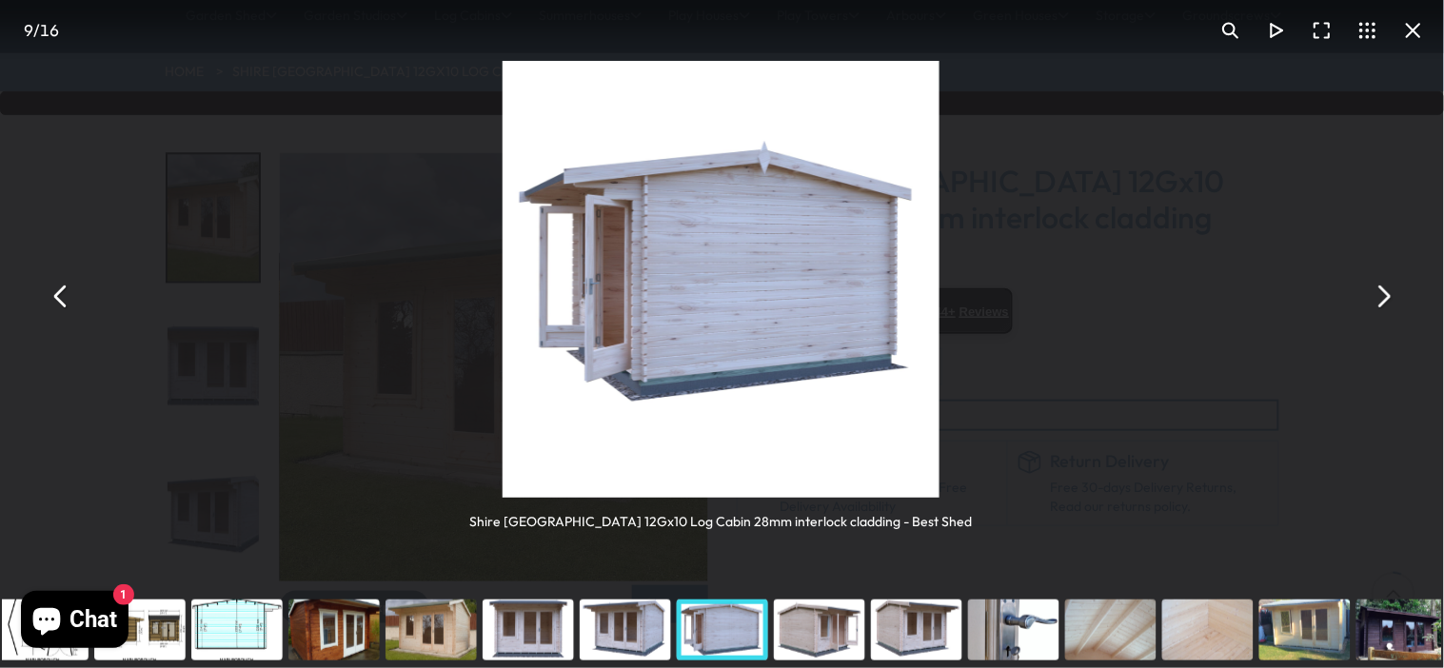
click at [1385, 295] on button "You can close this modal content with the ESC key" at bounding box center [1383, 296] width 46 height 46
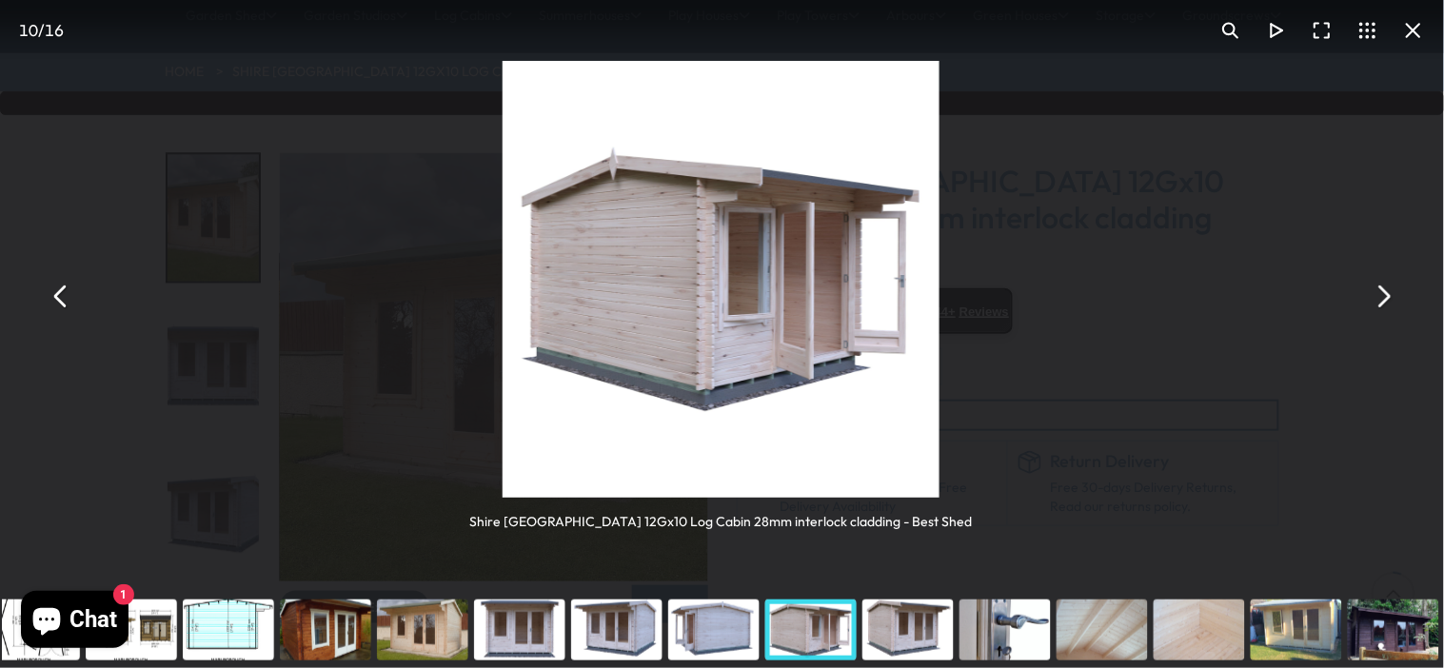
click at [1385, 295] on button "You can close this modal content with the ESC key" at bounding box center [1383, 296] width 46 height 46
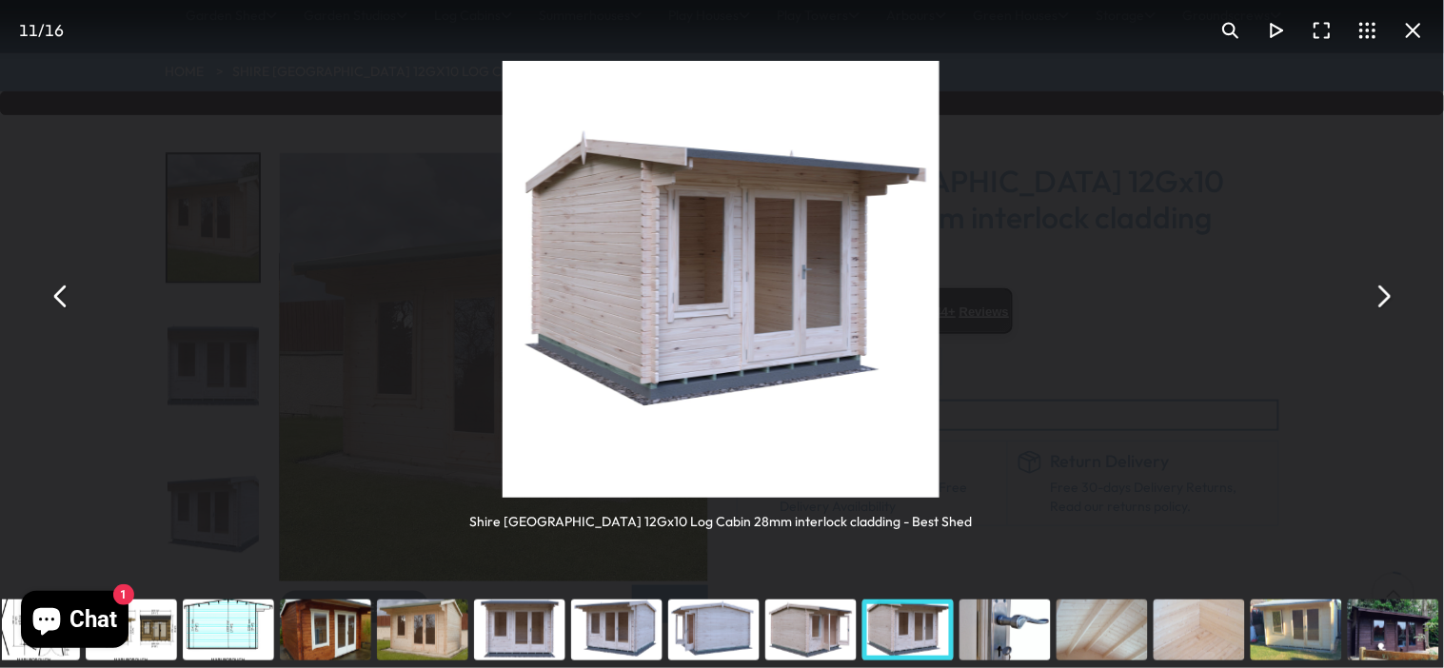
click at [1385, 295] on button "You can close this modal content with the ESC key" at bounding box center [1383, 296] width 46 height 46
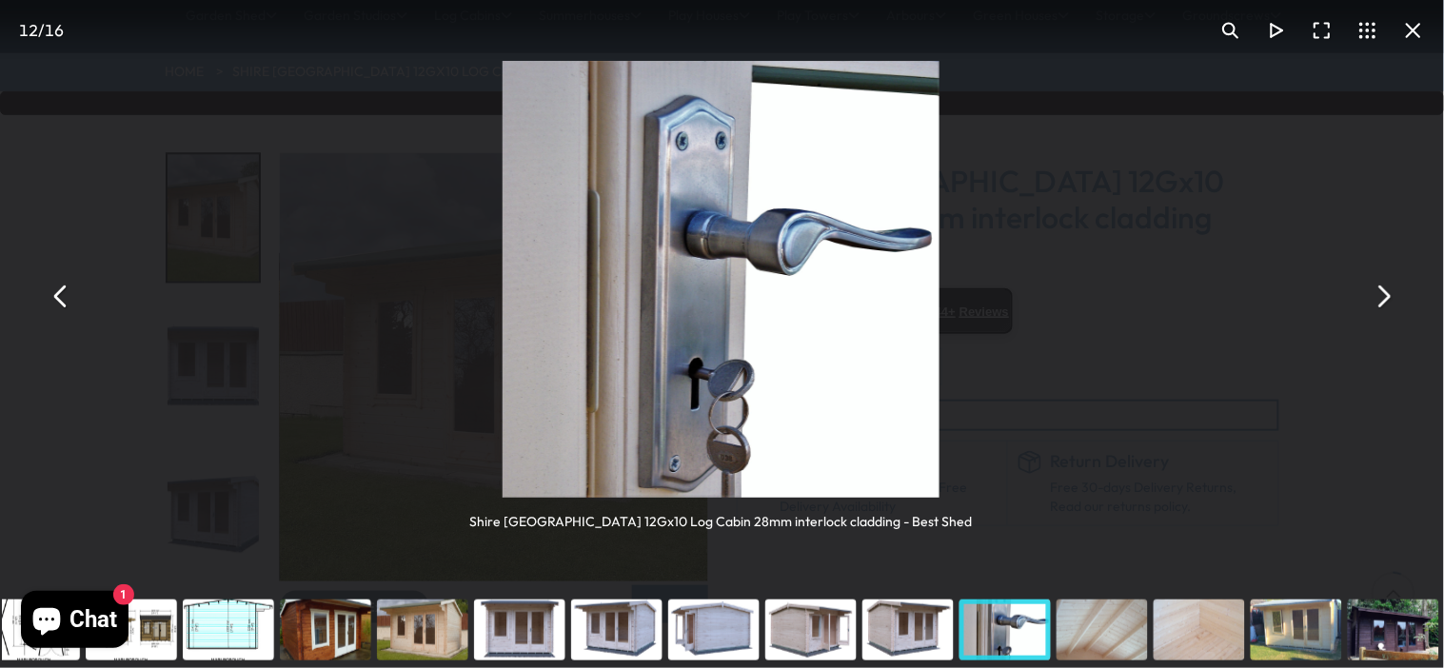
click at [1385, 295] on button "You can close this modal content with the ESC key" at bounding box center [1383, 296] width 46 height 46
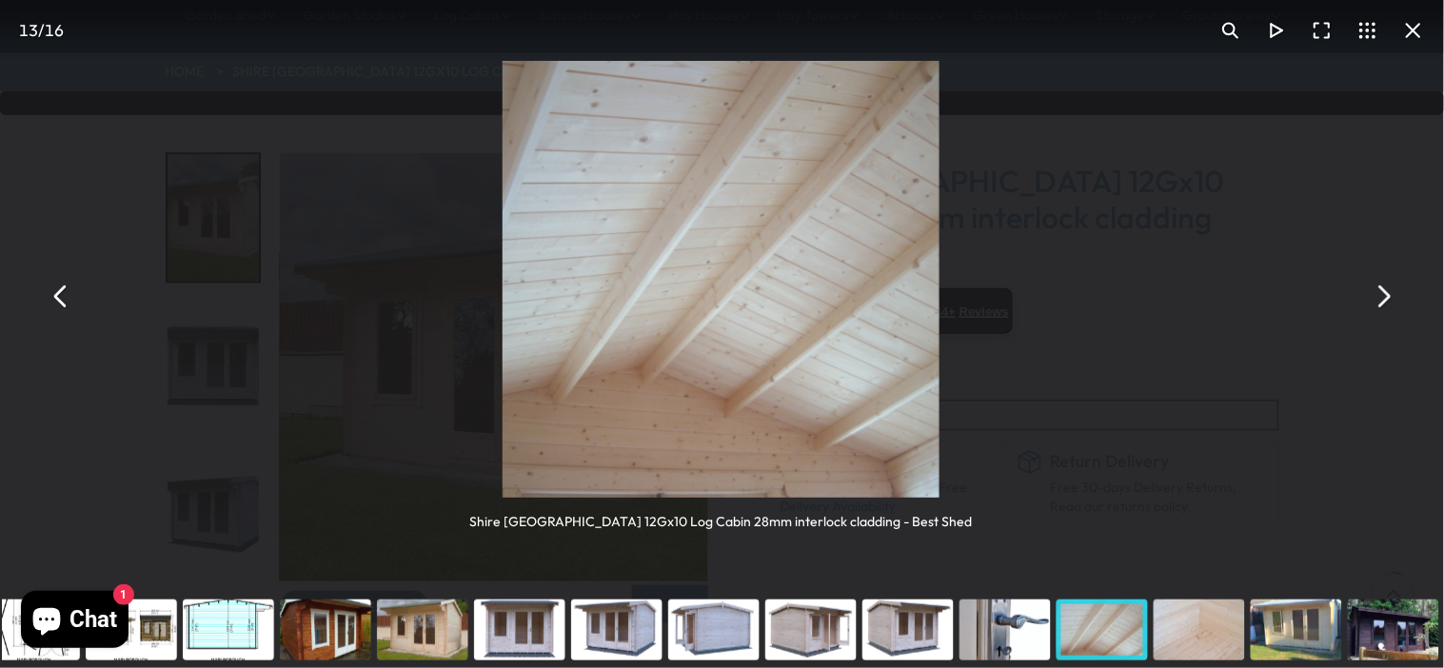
click at [1385, 295] on button "You can close this modal content with the ESC key" at bounding box center [1383, 296] width 46 height 46
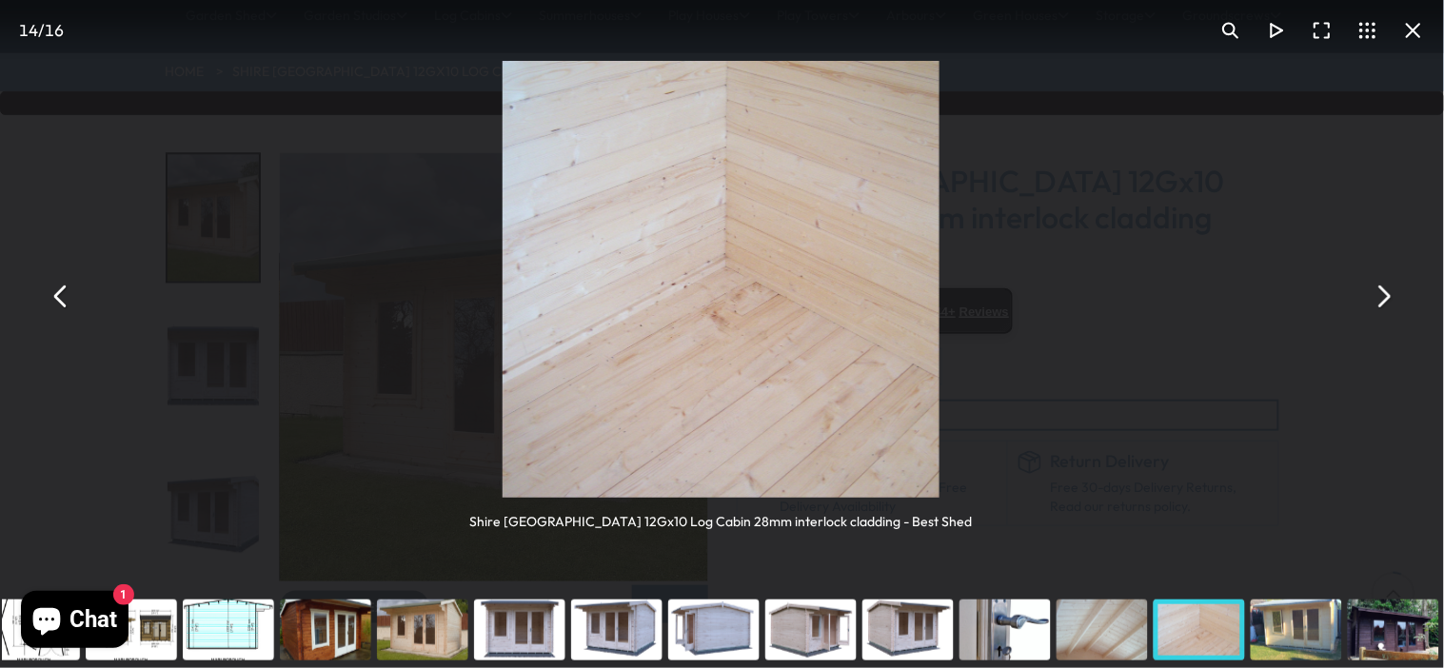
click at [1385, 295] on button "You can close this modal content with the ESC key" at bounding box center [1383, 296] width 46 height 46
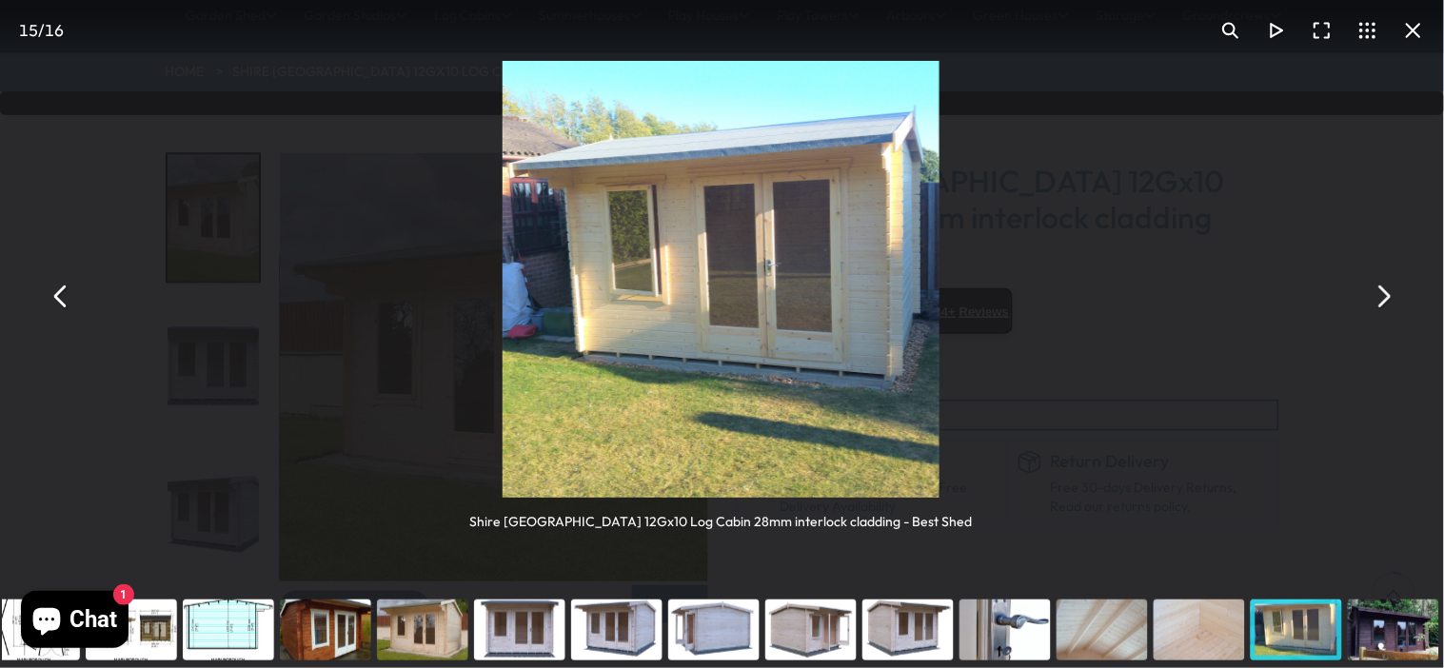
click at [1385, 295] on button "You can close this modal content with the ESC key" at bounding box center [1383, 296] width 46 height 46
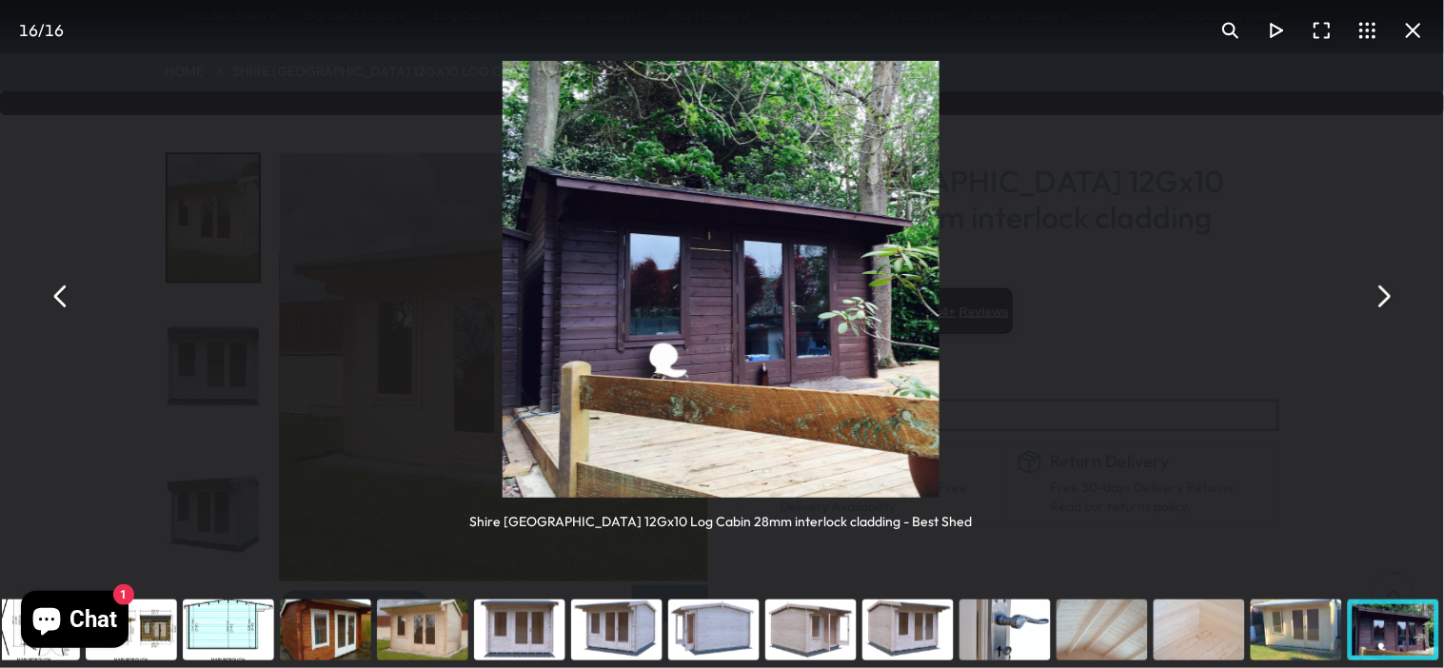
click at [1385, 295] on button "You can close this modal content with the ESC key" at bounding box center [1383, 296] width 46 height 46
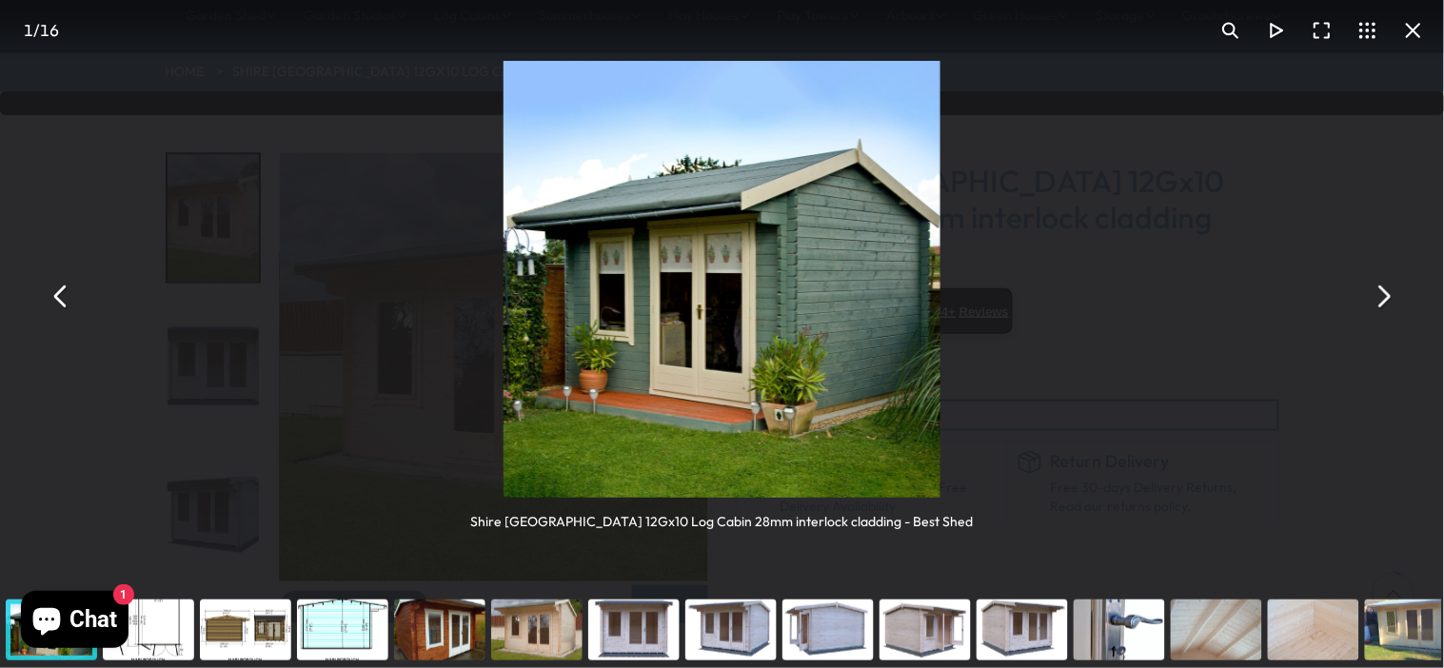
click at [1385, 295] on button "You can close this modal content with the ESC key" at bounding box center [1383, 296] width 46 height 46
